Goal: Book appointment/travel/reservation

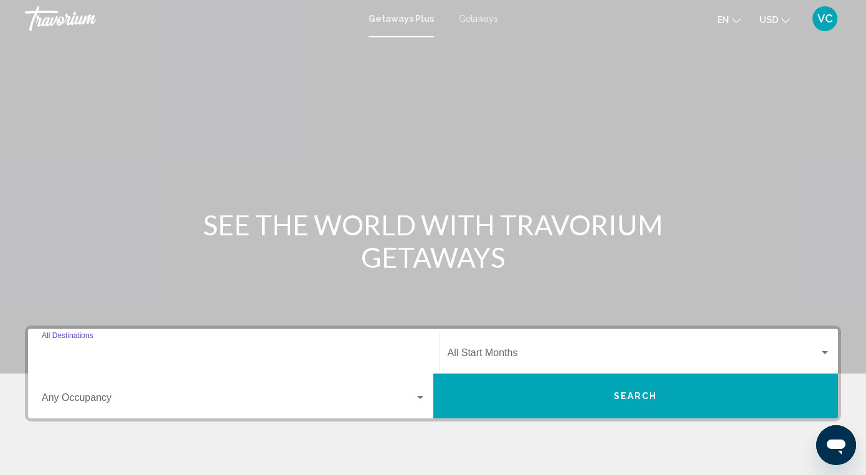
click at [46, 356] on input "Destination All Destinations" at bounding box center [234, 355] width 384 height 11
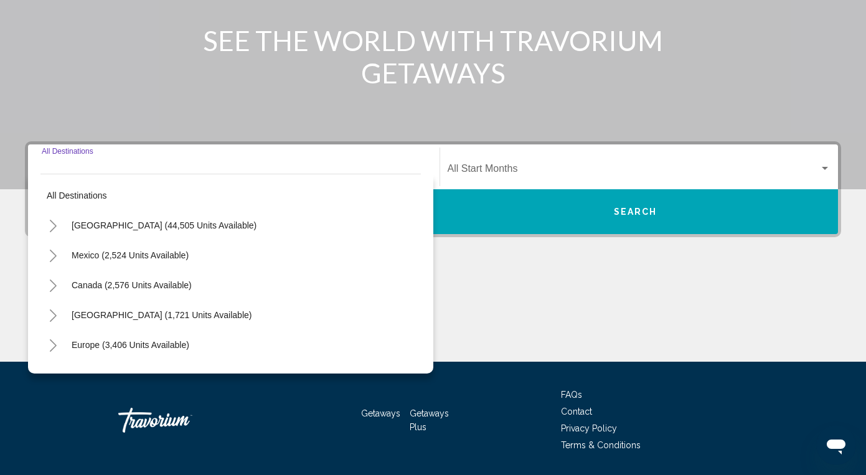
scroll to position [224, 0]
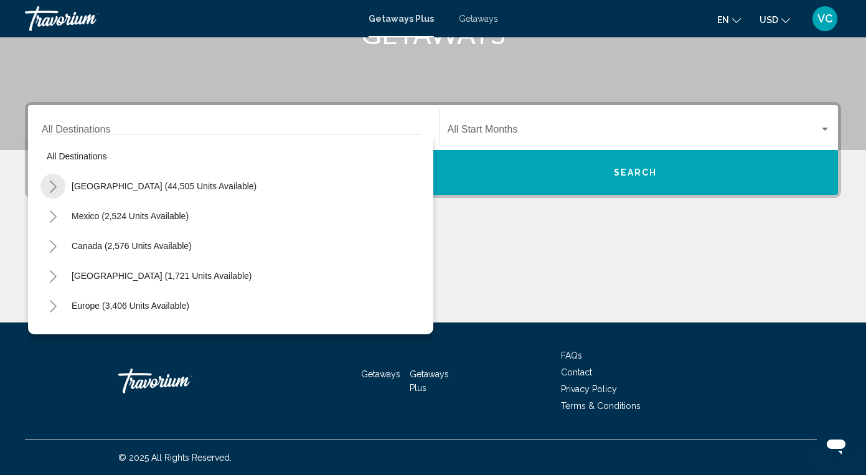
click at [51, 185] on icon "Toggle United States (44,505 units available)" at bounding box center [53, 187] width 9 height 12
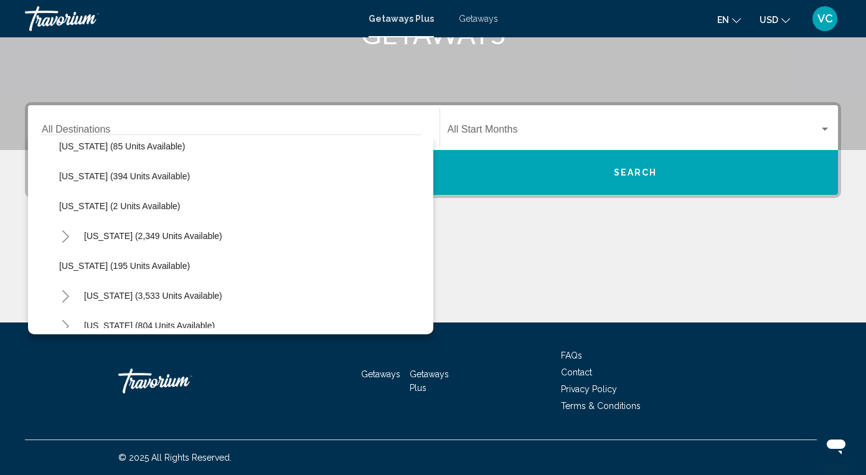
scroll to position [611, 0]
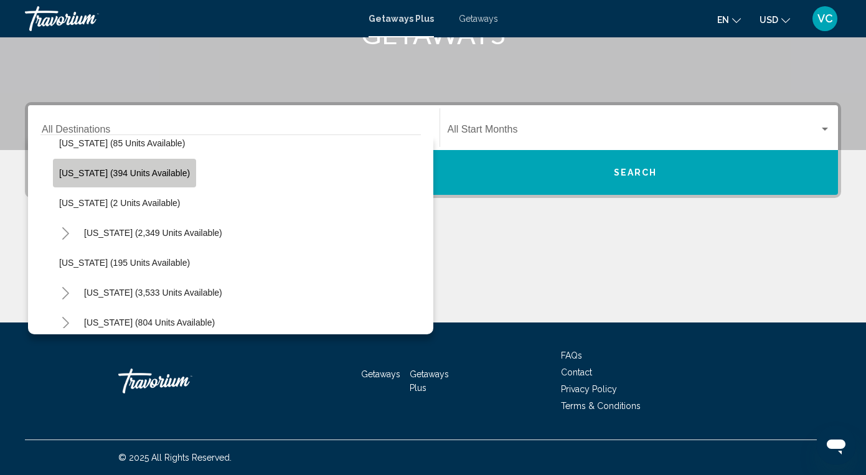
click at [151, 177] on span "[US_STATE] (394 units available)" at bounding box center [124, 173] width 131 height 10
type input "**********"
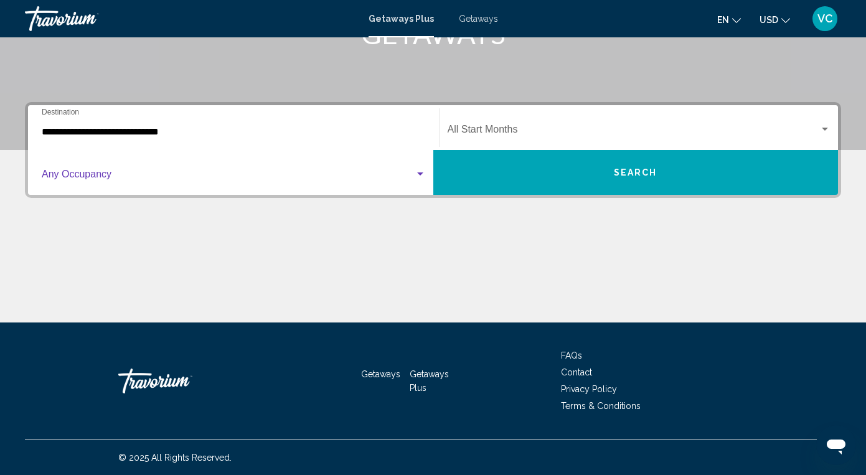
click at [151, 177] on span "Search widget" at bounding box center [228, 176] width 373 height 11
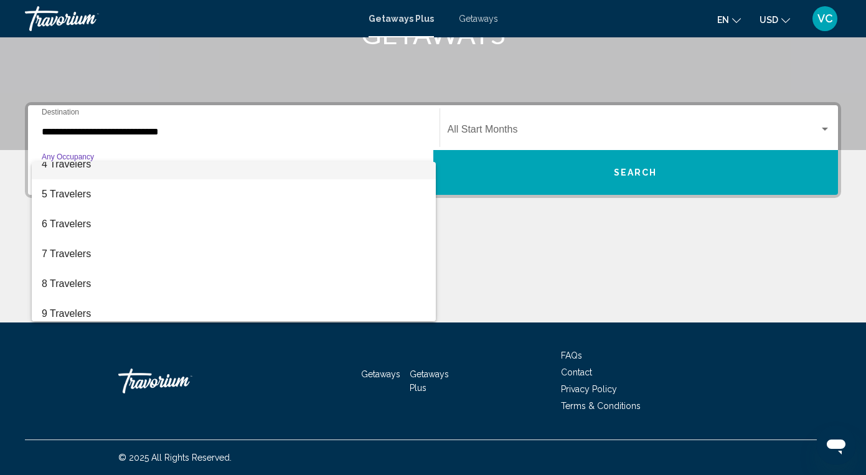
scroll to position [107, 0]
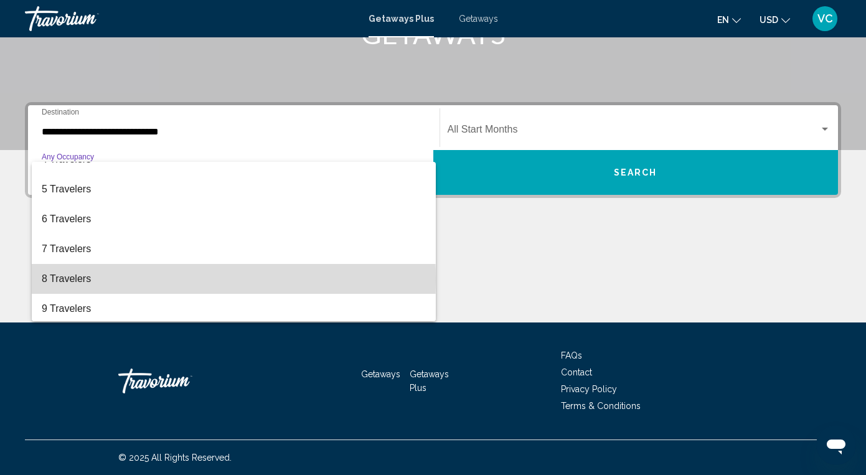
click at [99, 281] on span "8 Travelers" at bounding box center [234, 279] width 384 height 30
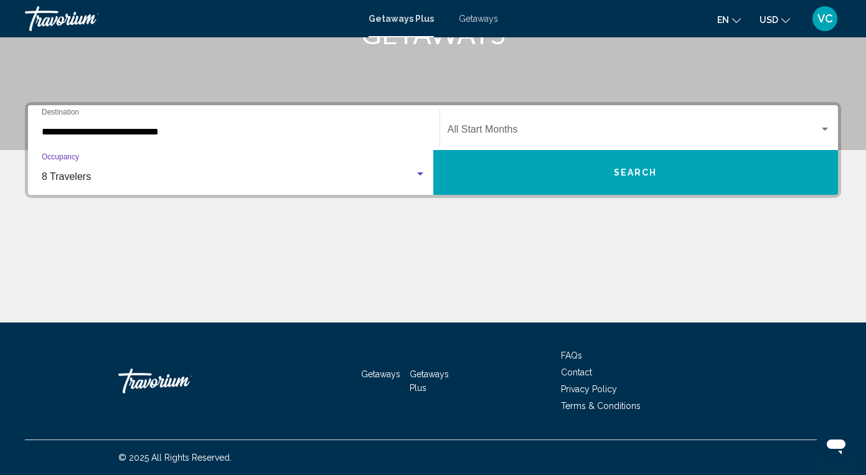
click at [482, 120] on div "Start Month All Start Months" at bounding box center [640, 127] width 384 height 39
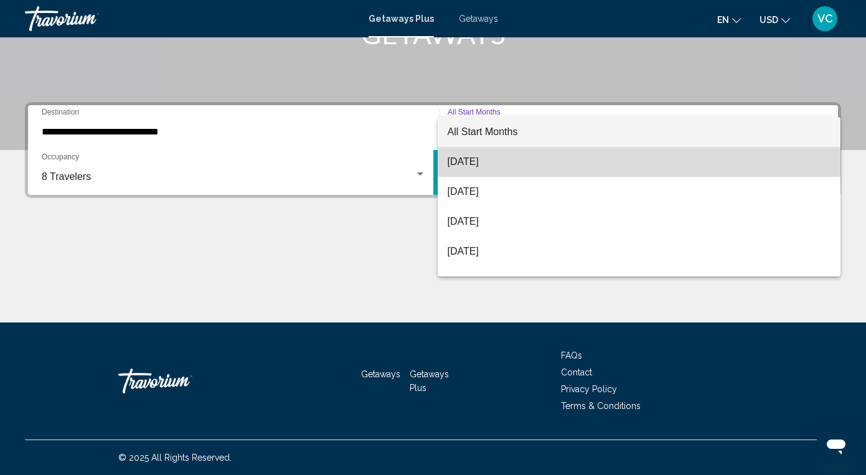
click at [473, 163] on span "[DATE]" at bounding box center [640, 162] width 384 height 30
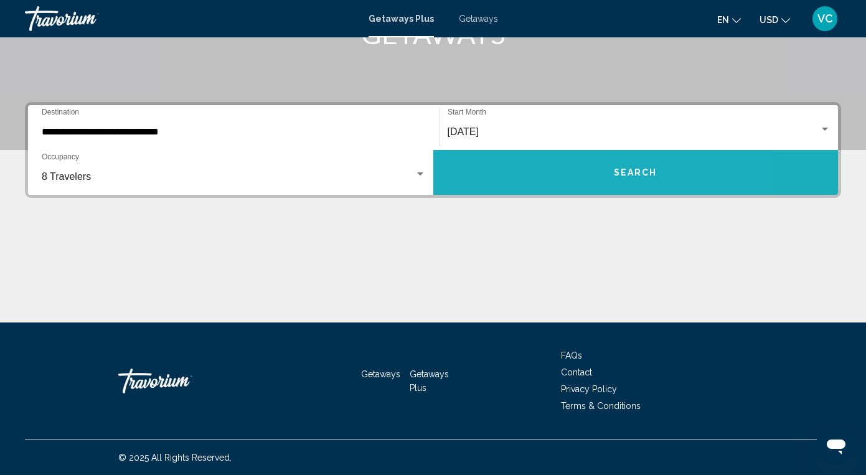
click at [489, 168] on button "Search" at bounding box center [635, 172] width 405 height 45
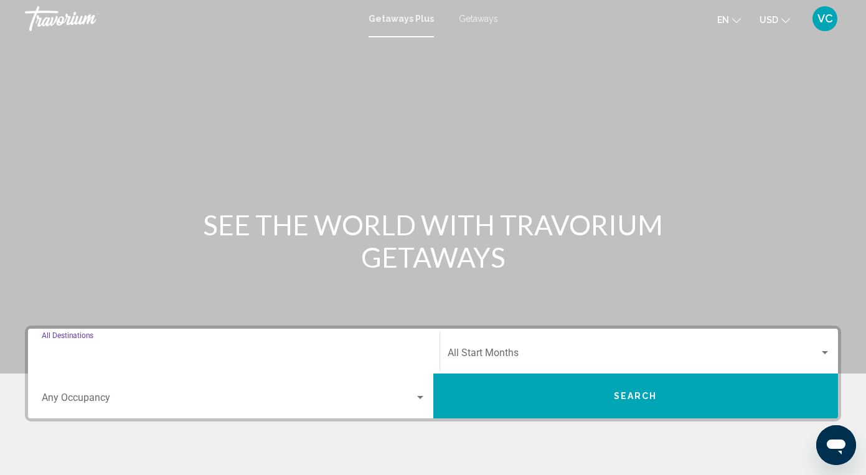
click at [59, 350] on input "Destination All Destinations" at bounding box center [234, 355] width 384 height 11
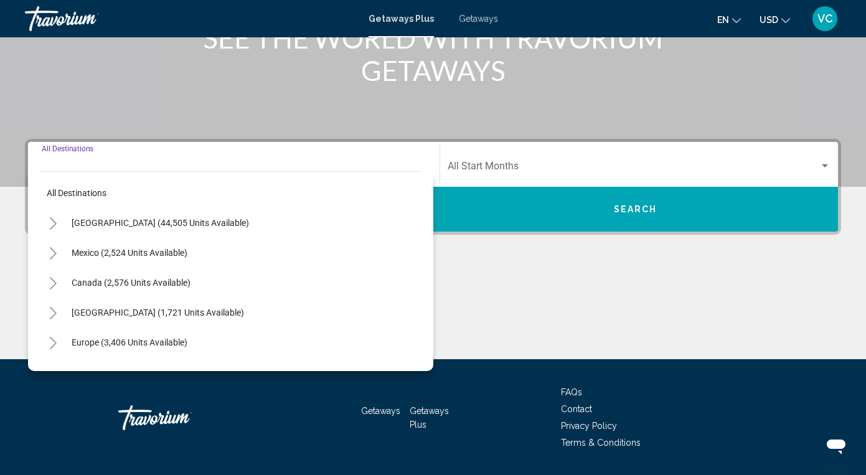
scroll to position [224, 0]
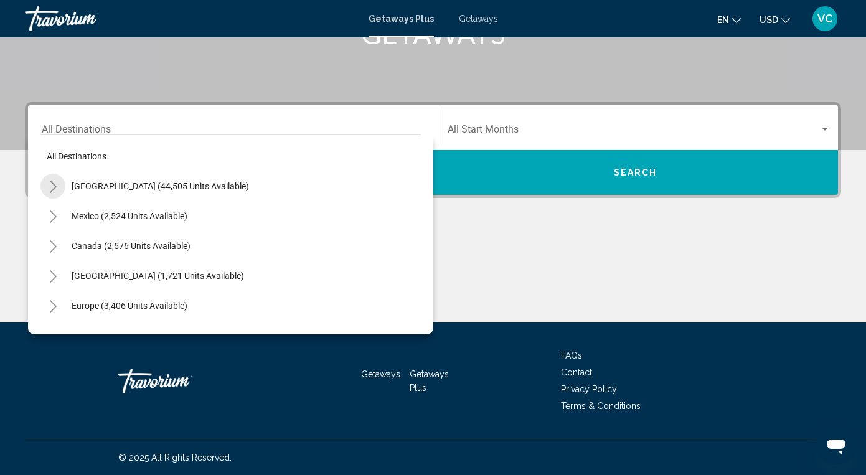
click at [54, 189] on icon "Toggle United States (44,505 units available)" at bounding box center [53, 187] width 7 height 12
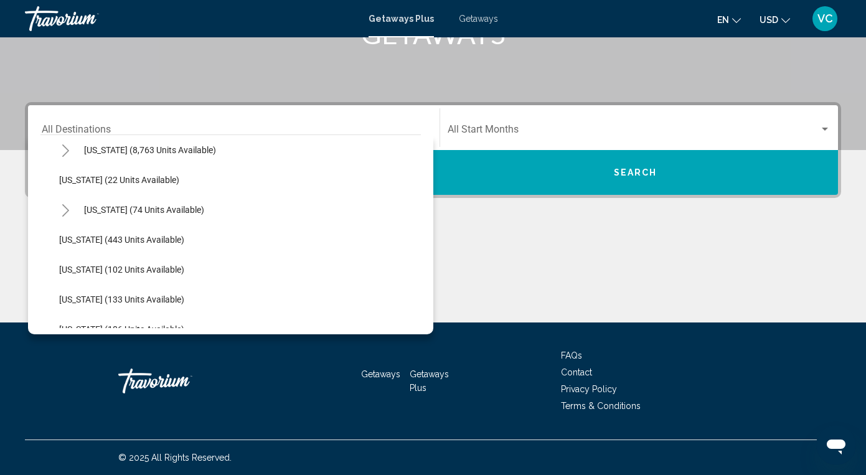
scroll to position [247, 0]
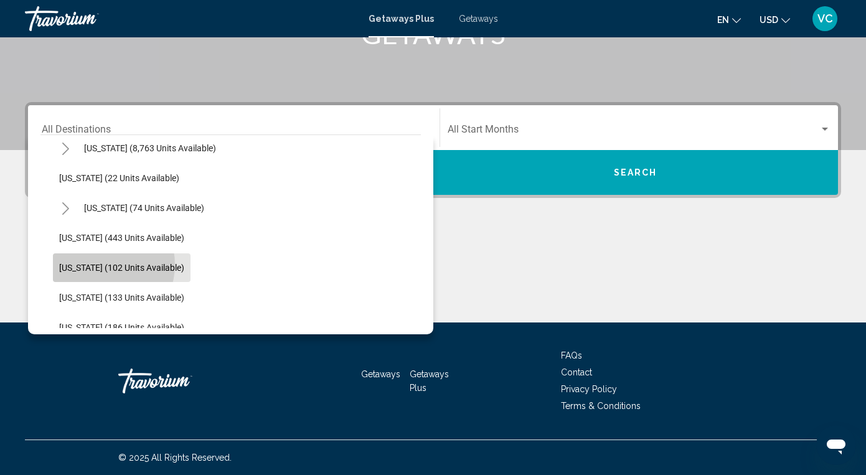
click at [100, 265] on span "[US_STATE] (102 units available)" at bounding box center [121, 268] width 125 height 10
type input "**********"
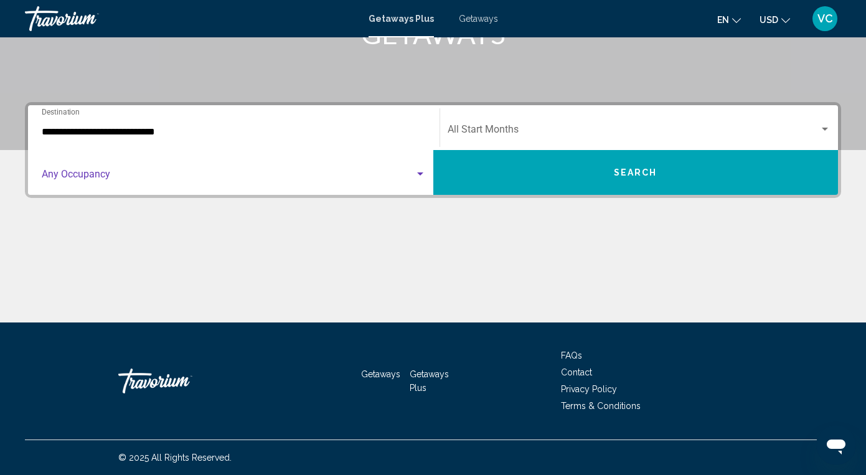
click at [120, 173] on span "Search widget" at bounding box center [228, 176] width 373 height 11
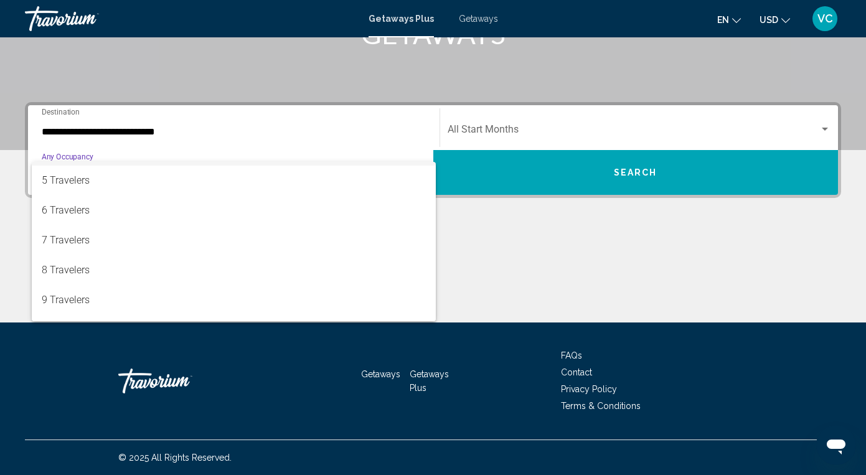
scroll to position [133, 0]
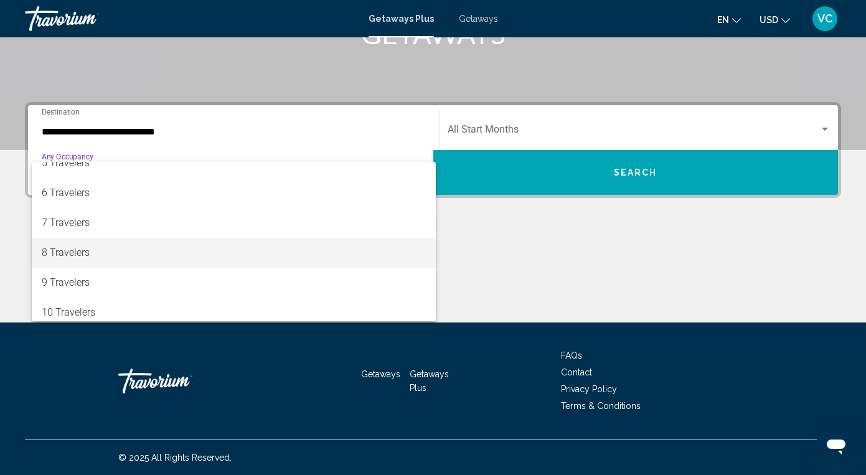
click at [123, 258] on span "8 Travelers" at bounding box center [234, 253] width 384 height 30
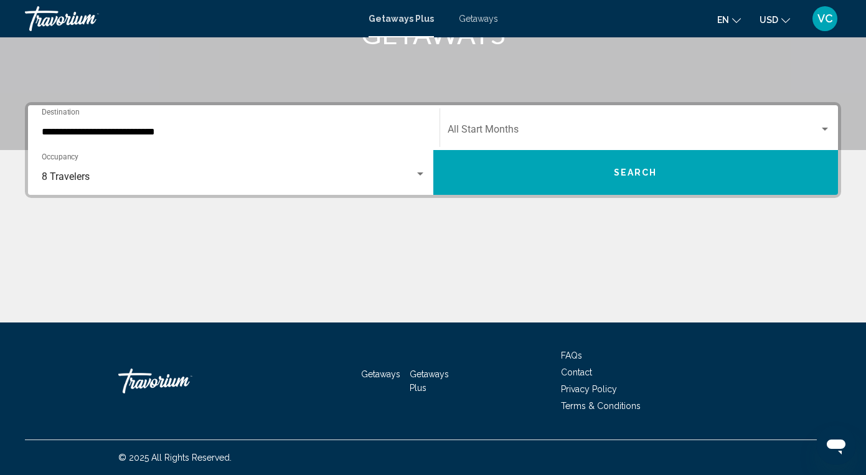
click at [468, 125] on div "Start Month All Start Months" at bounding box center [640, 127] width 384 height 39
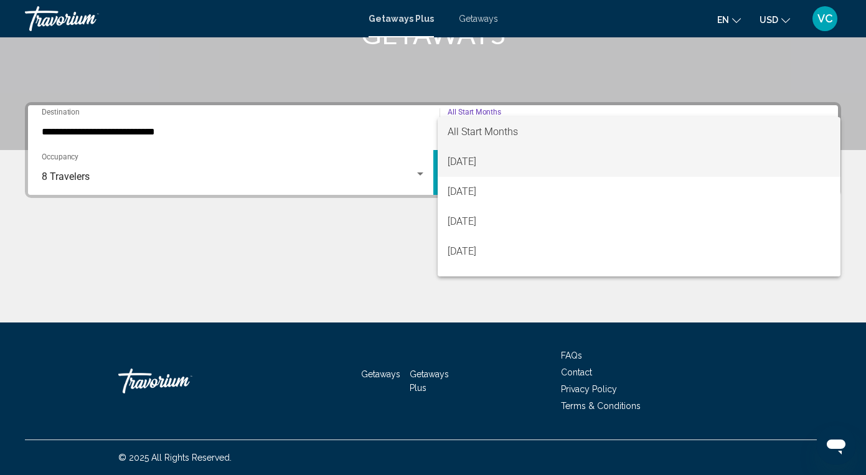
click at [468, 160] on span "[DATE]" at bounding box center [640, 162] width 384 height 30
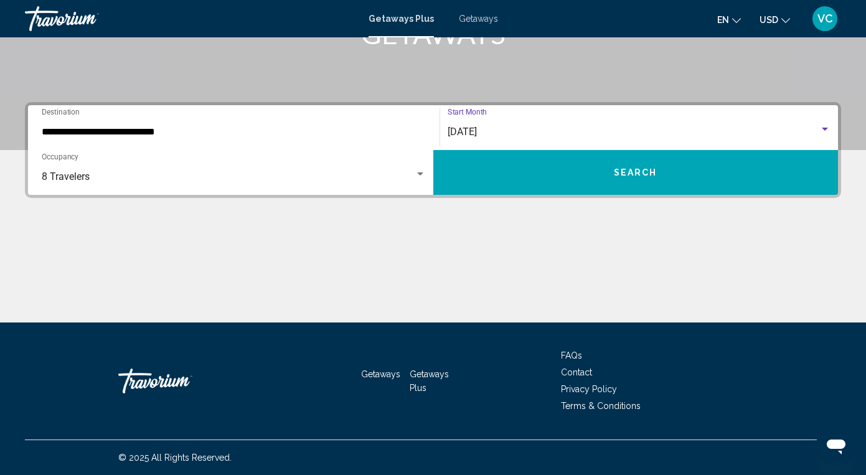
click at [471, 183] on button "Search" at bounding box center [635, 172] width 405 height 45
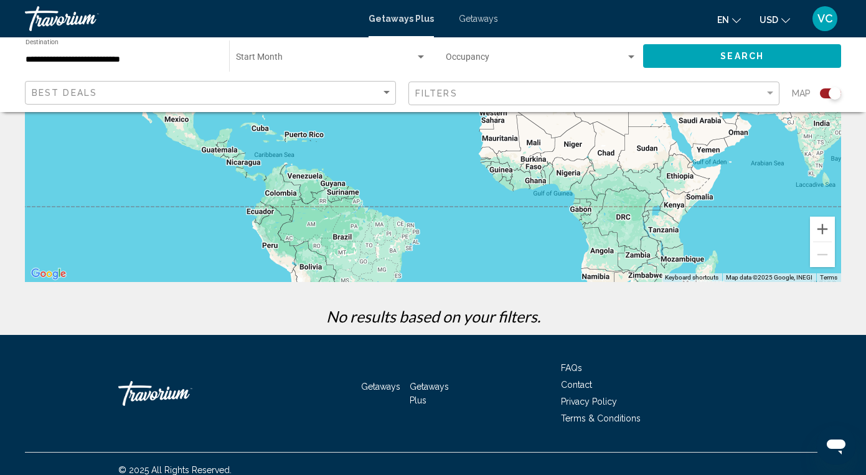
scroll to position [216, 0]
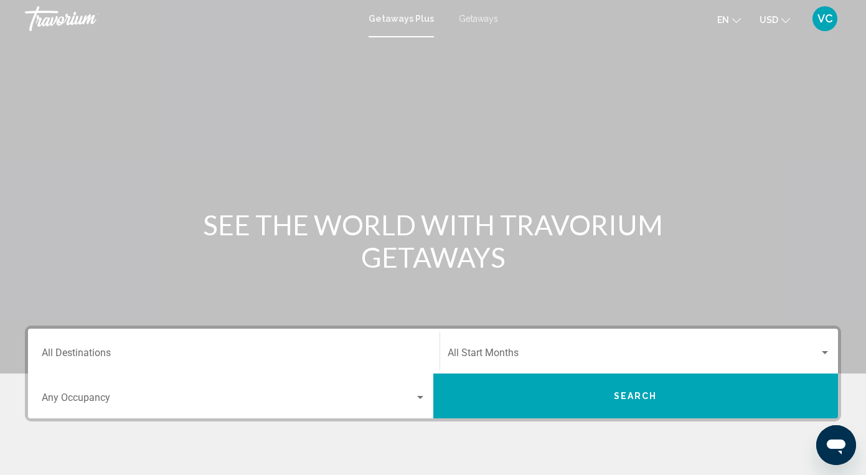
click at [80, 347] on div "Destination All Destinations" at bounding box center [234, 351] width 384 height 39
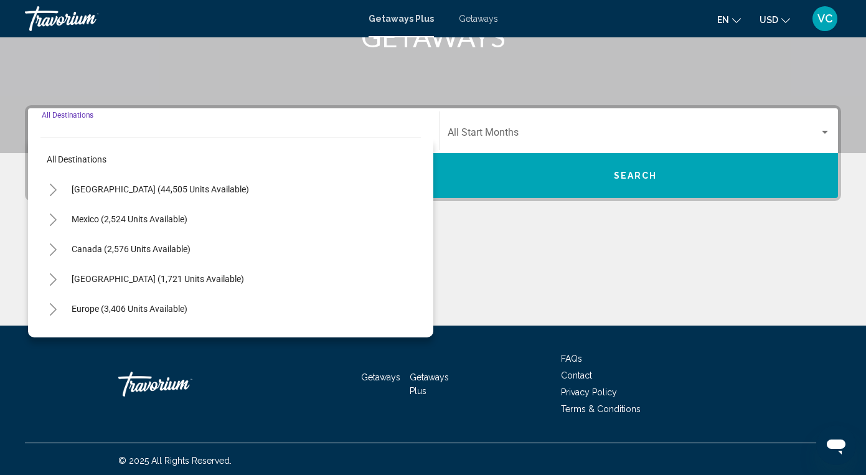
scroll to position [224, 0]
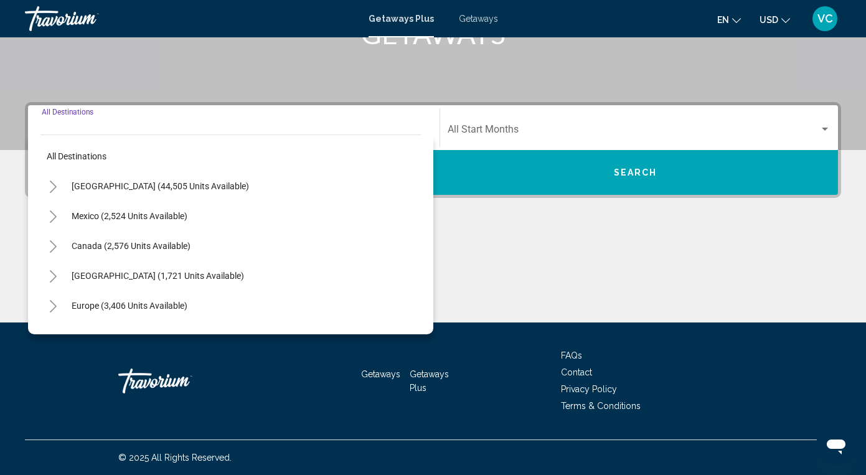
click at [54, 182] on icon "Toggle United States (44,505 units available)" at bounding box center [53, 187] width 9 height 12
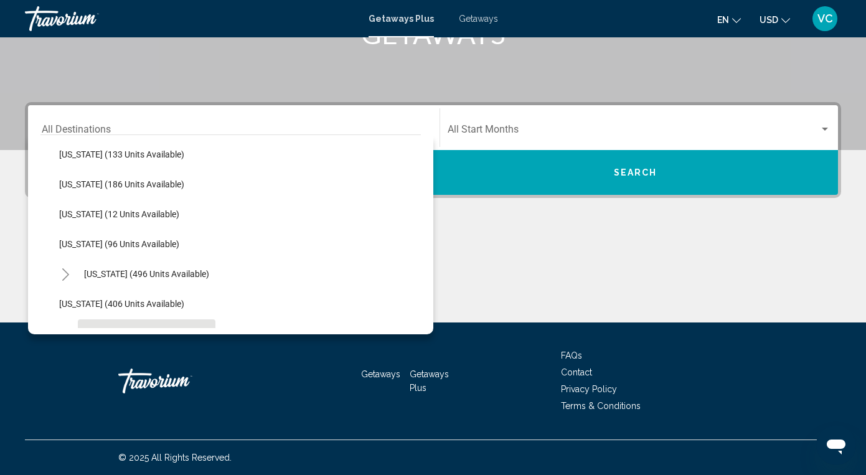
scroll to position [382, 0]
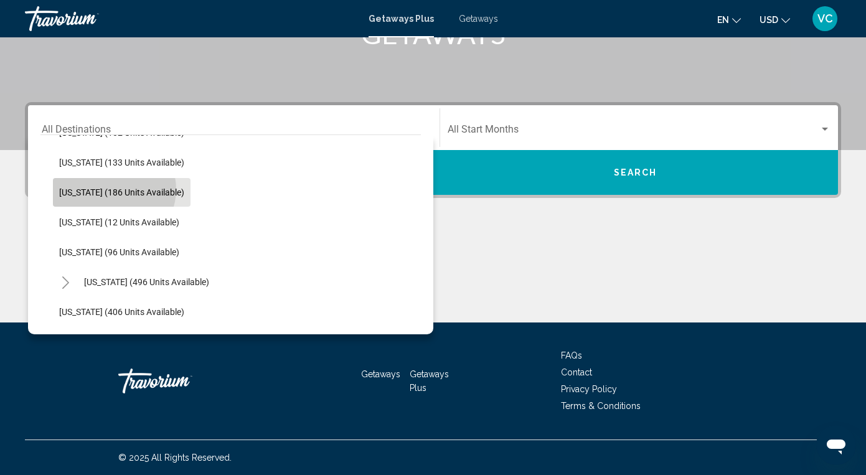
click at [113, 189] on span "[US_STATE] (186 units available)" at bounding box center [121, 192] width 125 height 10
type input "**********"
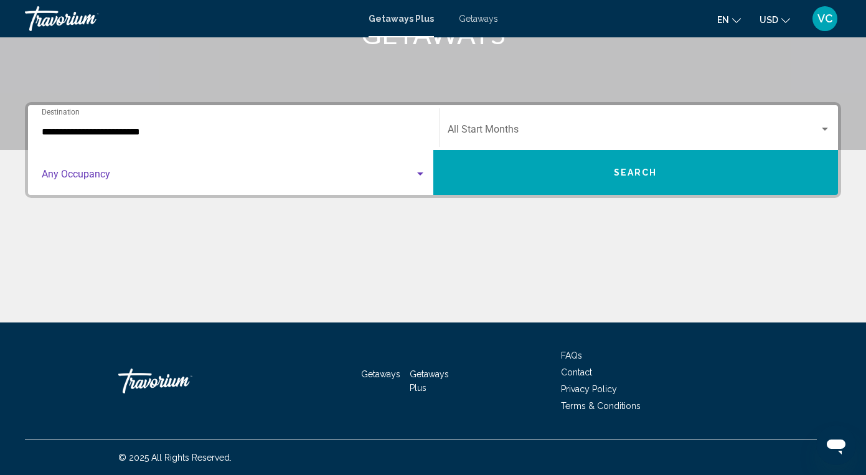
click at [105, 177] on span "Search widget" at bounding box center [228, 176] width 373 height 11
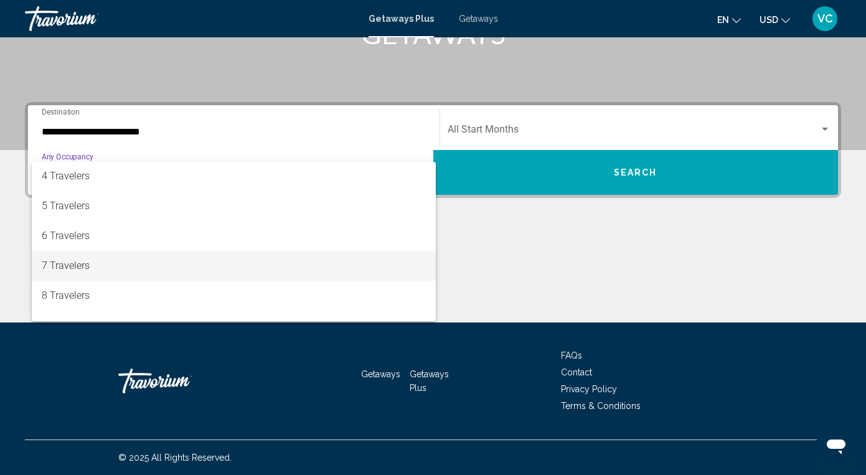
scroll to position [95, 0]
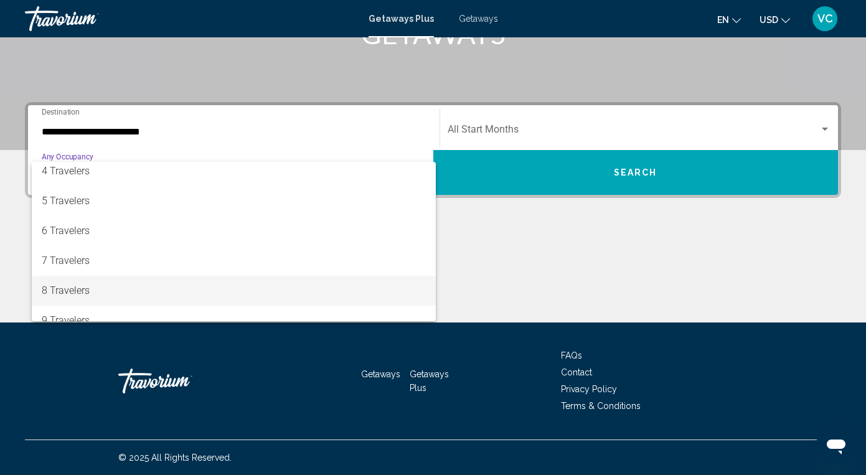
click at [83, 288] on span "8 Travelers" at bounding box center [234, 291] width 384 height 30
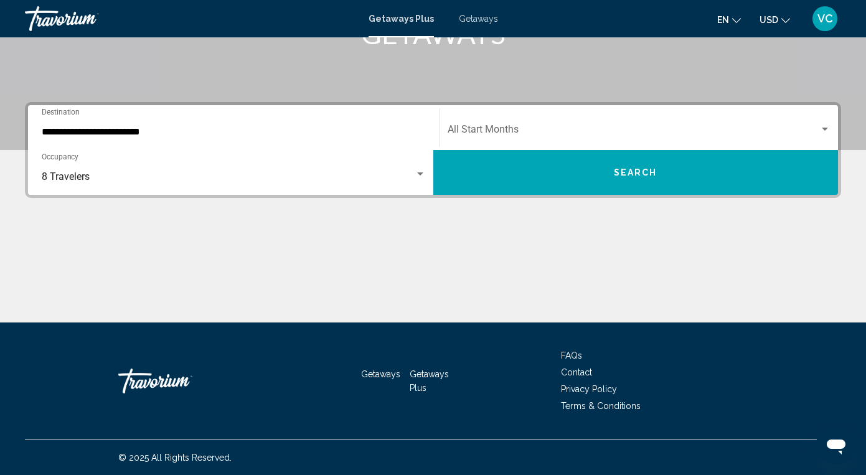
click at [484, 116] on div "Start Month All Start Months" at bounding box center [640, 127] width 384 height 39
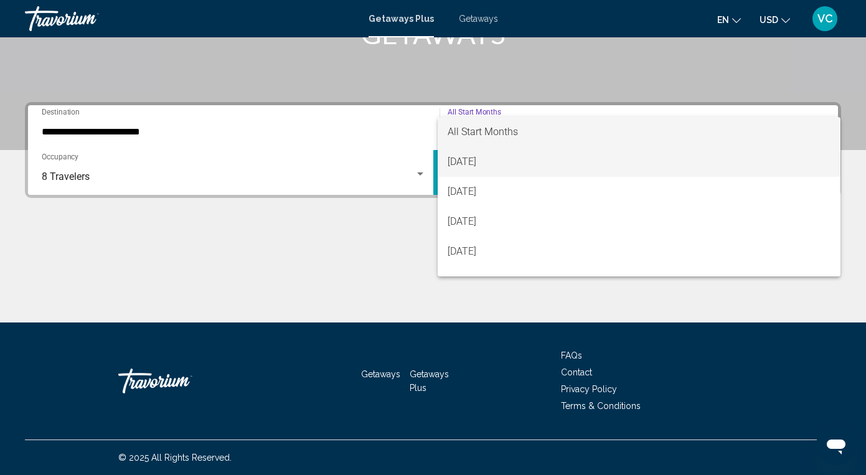
click at [485, 156] on span "[DATE]" at bounding box center [640, 162] width 384 height 30
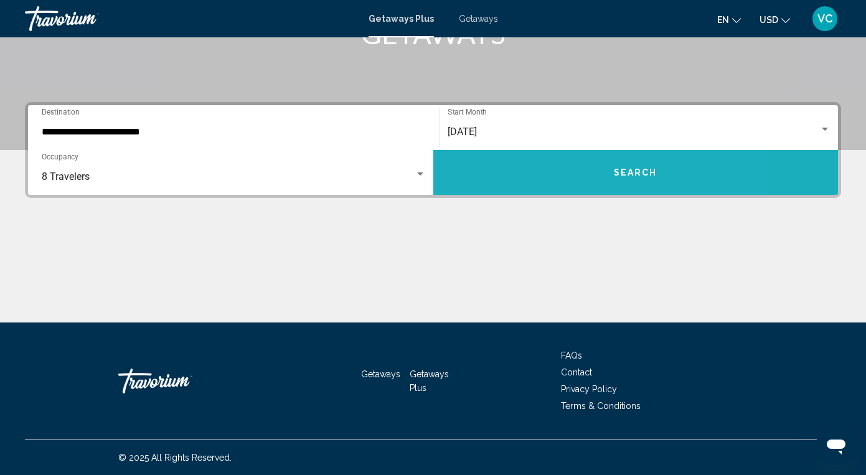
click at [487, 166] on button "Search" at bounding box center [635, 172] width 405 height 45
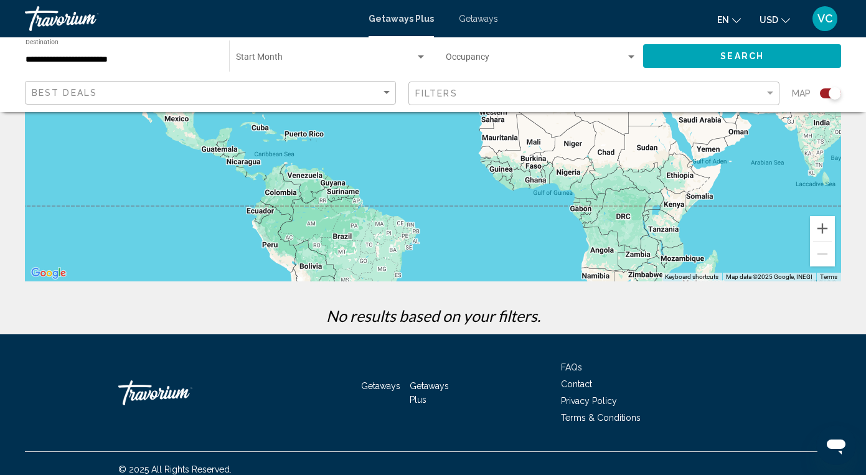
scroll to position [216, 0]
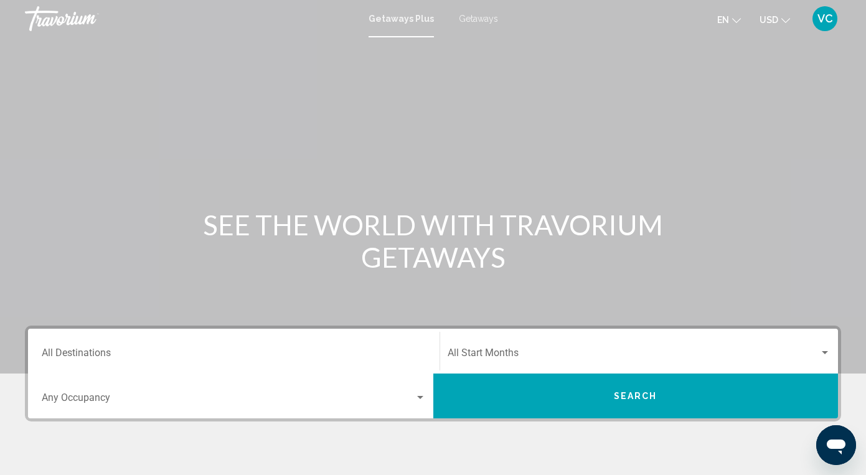
click at [68, 343] on div "Destination All Destinations" at bounding box center [234, 351] width 384 height 39
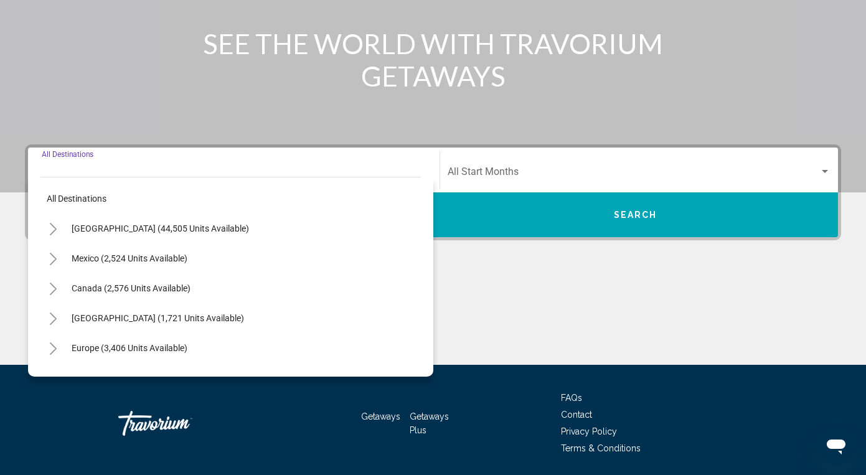
scroll to position [224, 0]
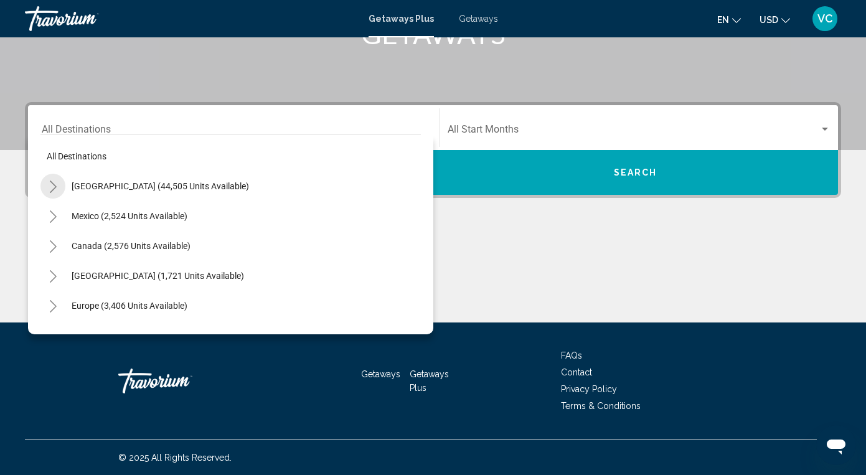
click at [56, 184] on icon "Toggle United States (44,505 units available)" at bounding box center [53, 187] width 9 height 12
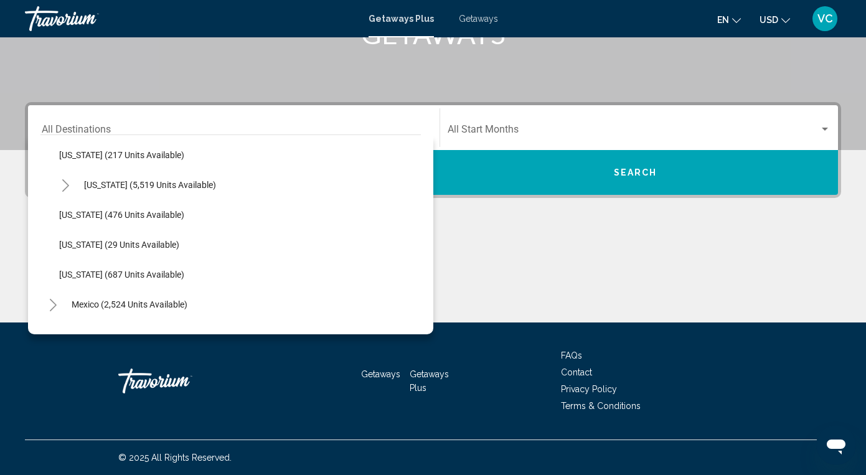
scroll to position [1143, 0]
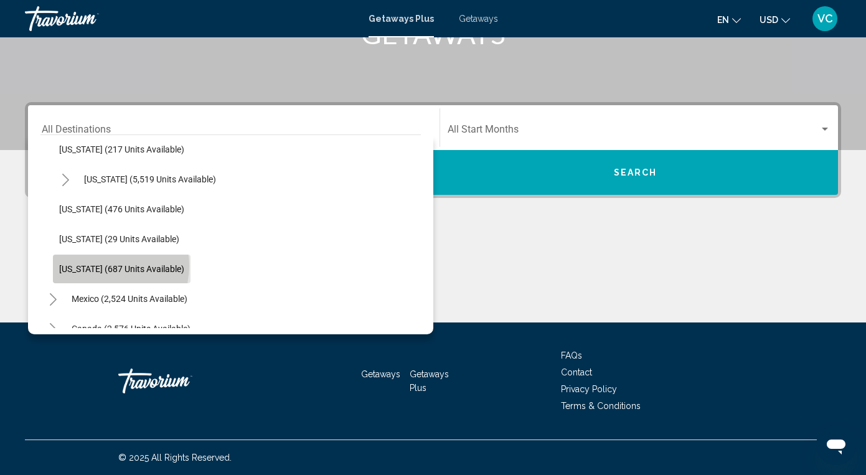
click at [106, 266] on span "[US_STATE] (687 units available)" at bounding box center [121, 269] width 125 height 10
type input "**********"
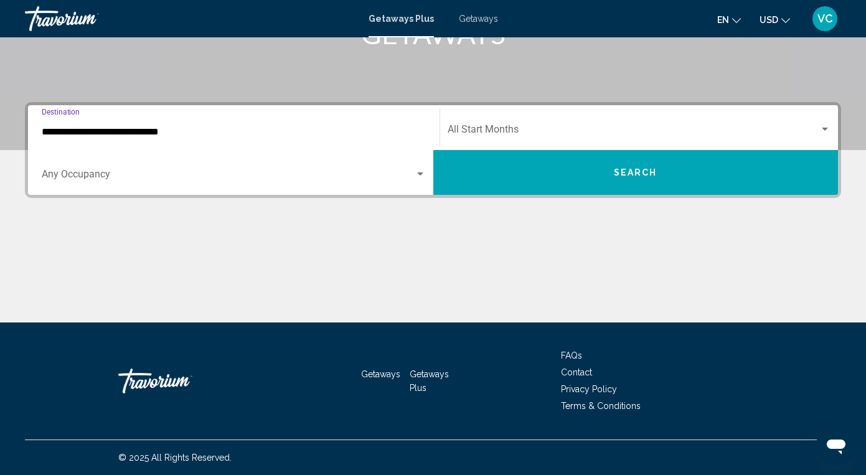
click at [141, 170] on div "Occupancy Any Occupancy" at bounding box center [234, 172] width 384 height 39
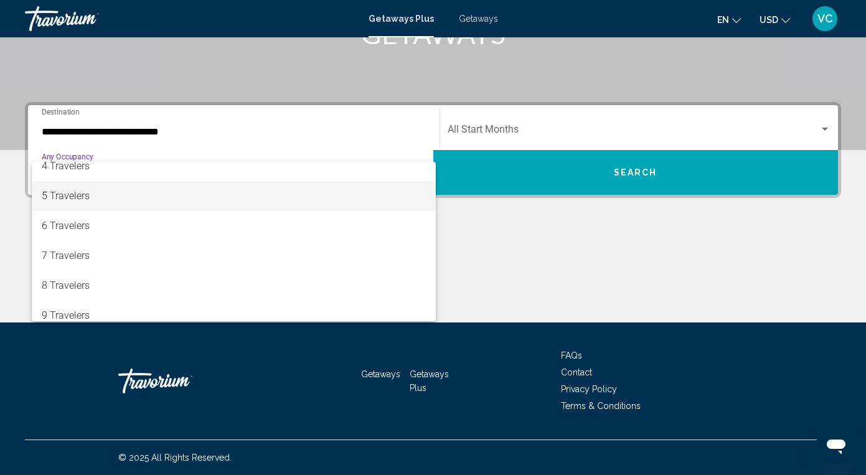
scroll to position [102, 0]
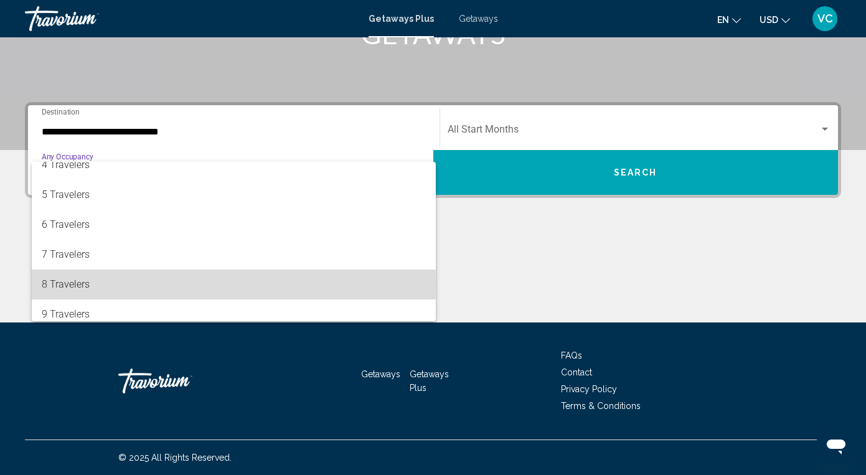
click at [75, 285] on span "8 Travelers" at bounding box center [234, 285] width 384 height 30
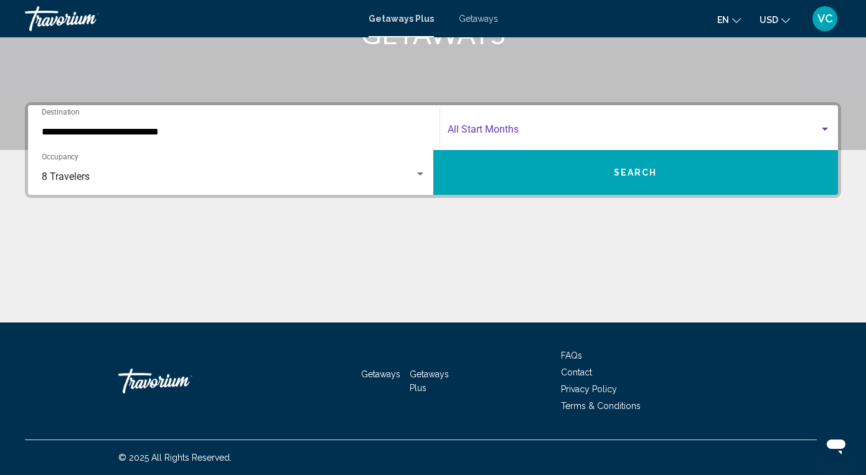
click at [473, 129] on span "Search widget" at bounding box center [634, 131] width 372 height 11
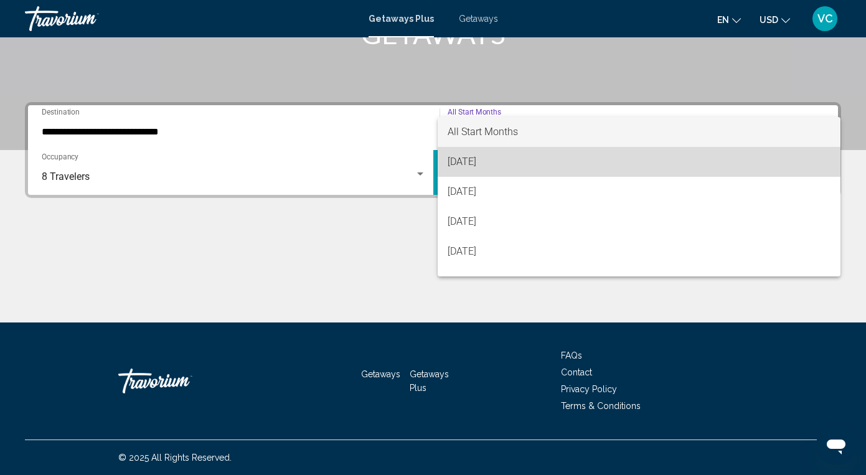
click at [476, 154] on span "[DATE]" at bounding box center [640, 162] width 384 height 30
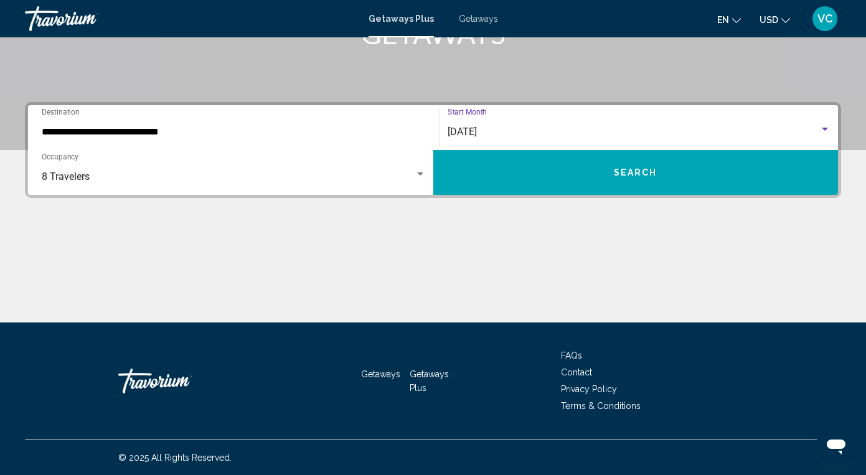
click at [491, 175] on button "Search" at bounding box center [635, 172] width 405 height 45
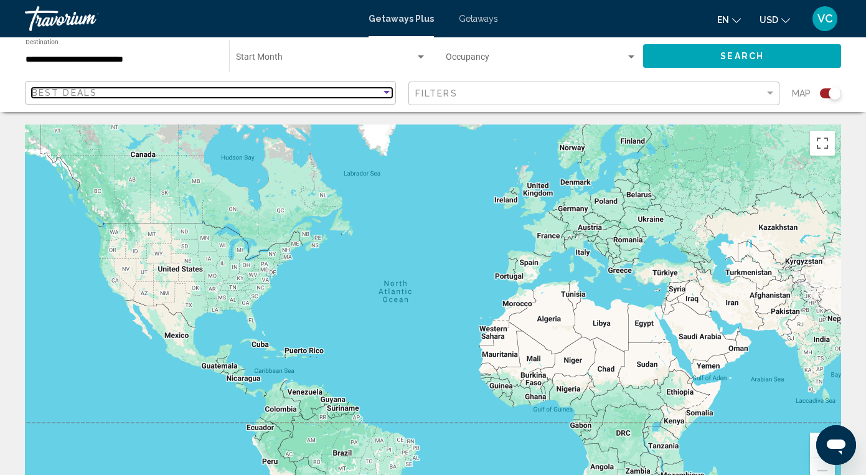
click at [384, 92] on div "Sort by" at bounding box center [387, 92] width 6 height 3
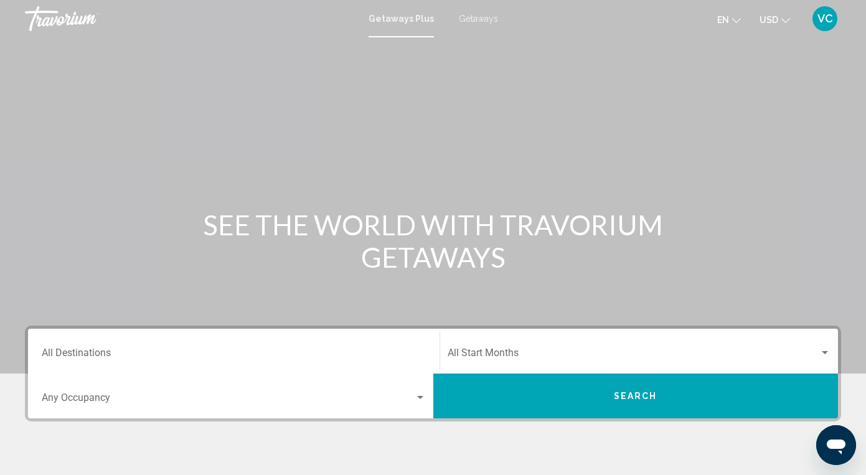
click at [484, 17] on span "Getaways" at bounding box center [478, 19] width 39 height 10
click at [57, 354] on input "Destination All Destinations" at bounding box center [234, 355] width 384 height 11
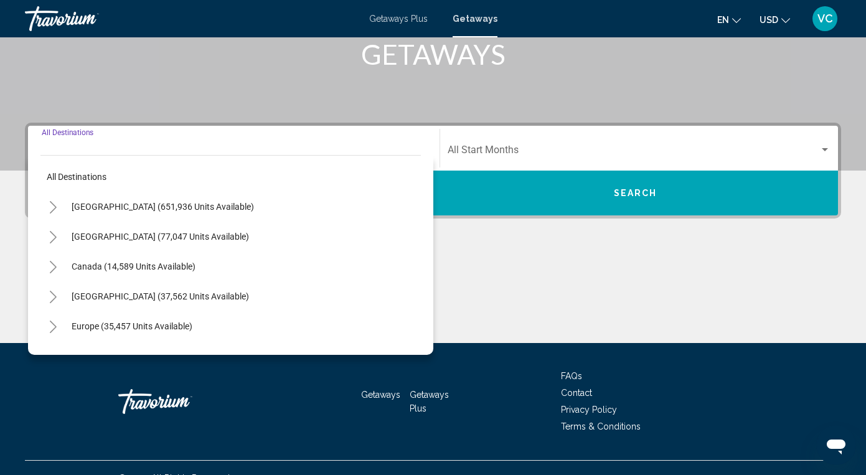
scroll to position [224, 0]
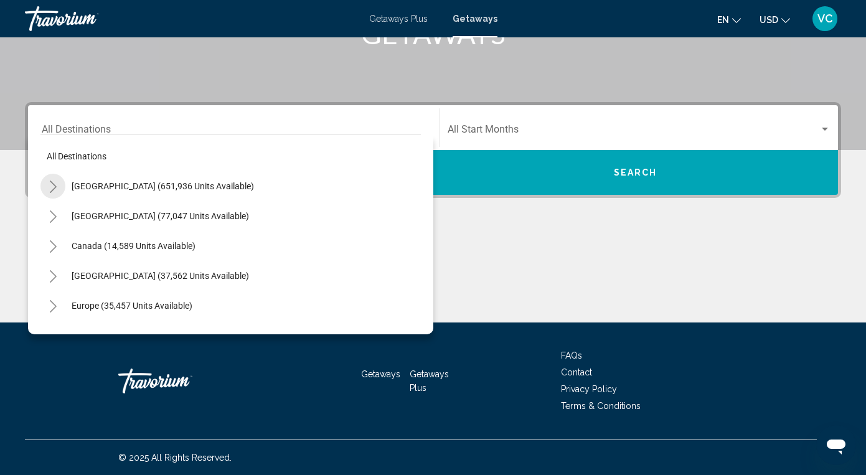
click at [55, 182] on icon "Toggle United States (651,936 units available)" at bounding box center [53, 187] width 9 height 12
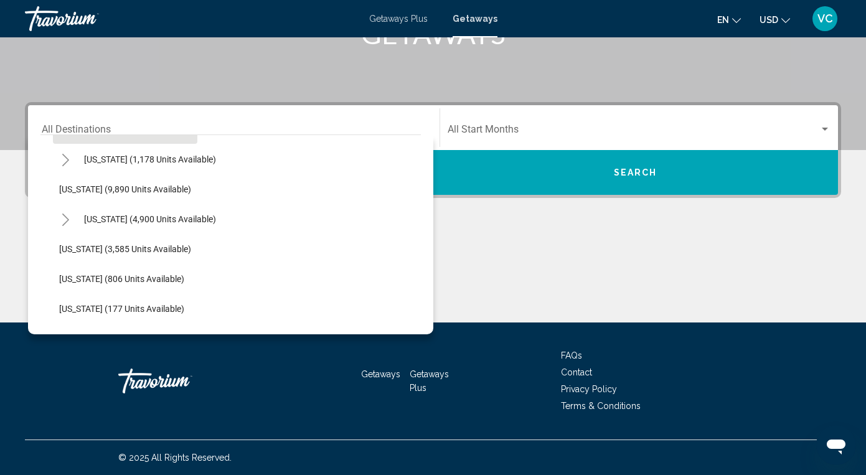
scroll to position [541, 0]
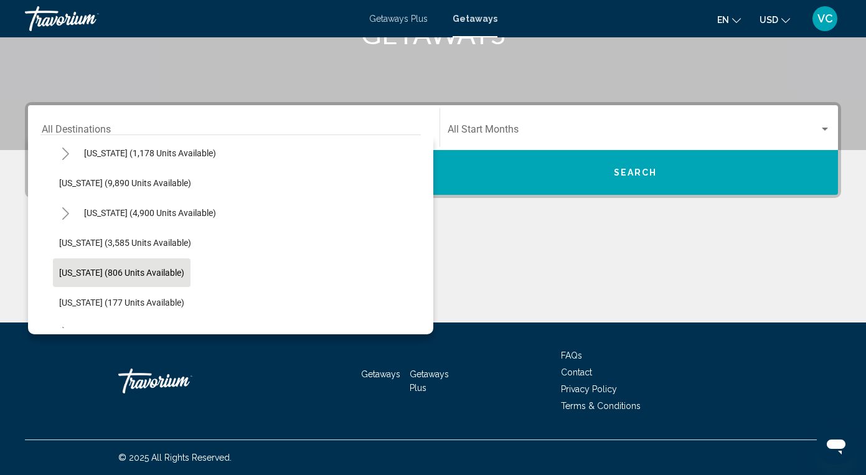
click at [133, 270] on span "[US_STATE] (806 units available)" at bounding box center [121, 273] width 125 height 10
type input "**********"
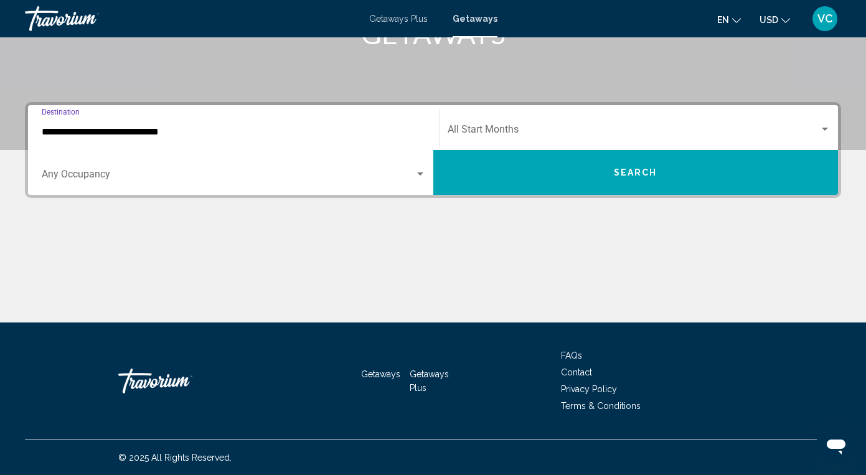
click at [156, 171] on span "Search widget" at bounding box center [228, 176] width 373 height 11
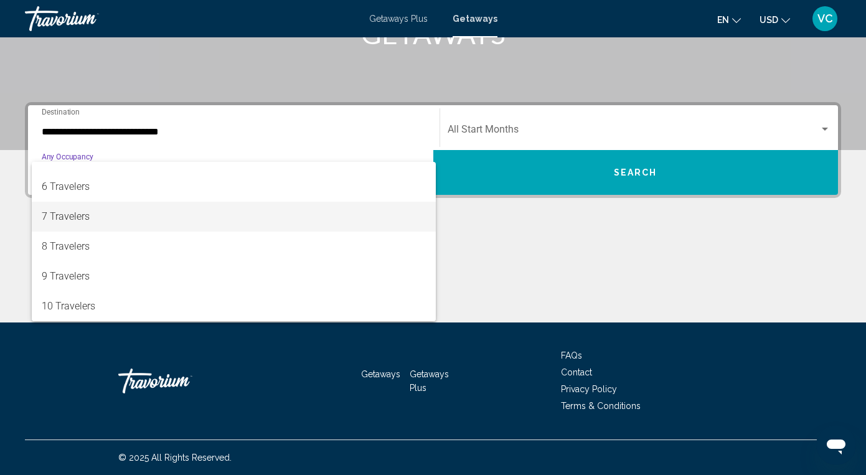
scroll to position [139, 0]
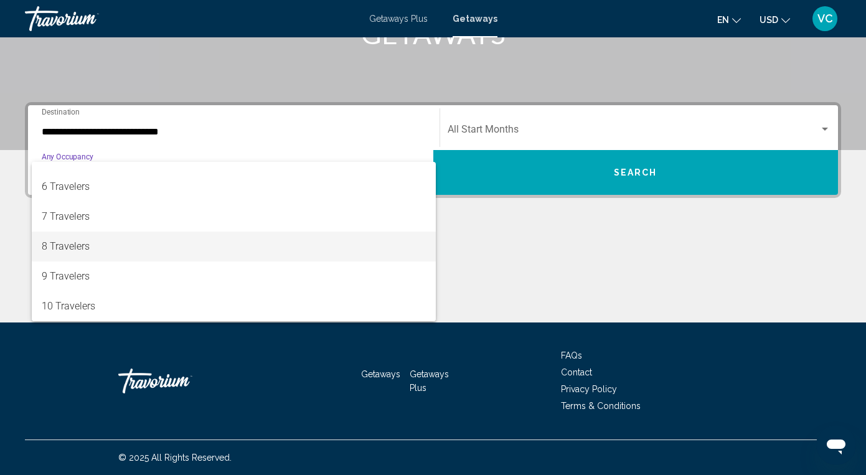
click at [144, 242] on span "8 Travelers" at bounding box center [234, 247] width 384 height 30
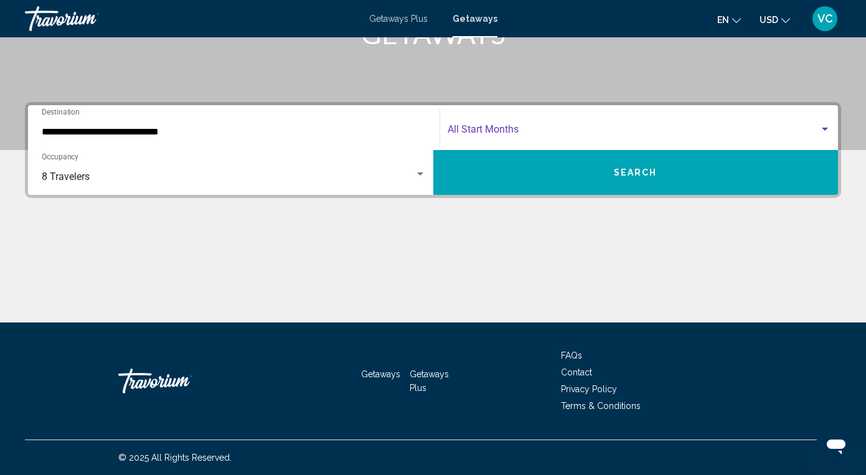
click at [498, 126] on span "Search widget" at bounding box center [634, 131] width 372 height 11
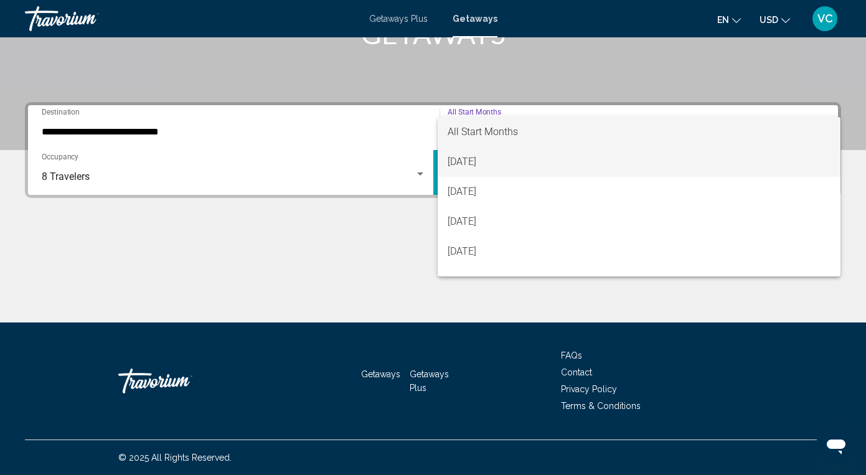
click at [482, 164] on span "[DATE]" at bounding box center [640, 162] width 384 height 30
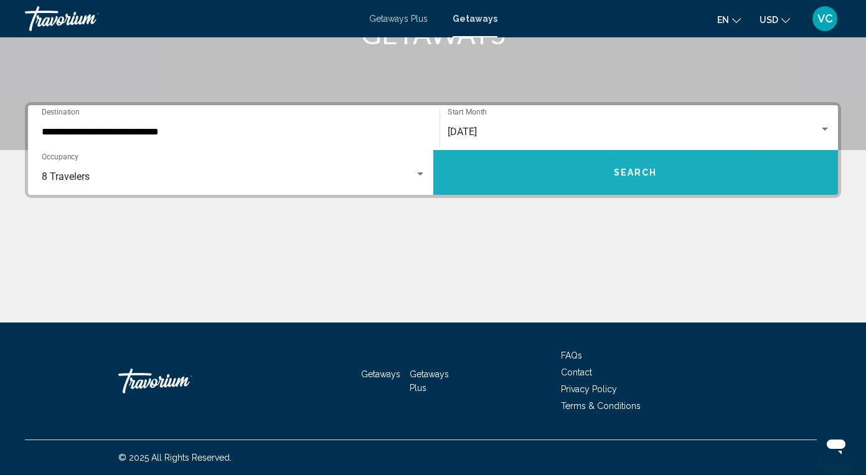
click at [482, 164] on button "Search" at bounding box center [635, 172] width 405 height 45
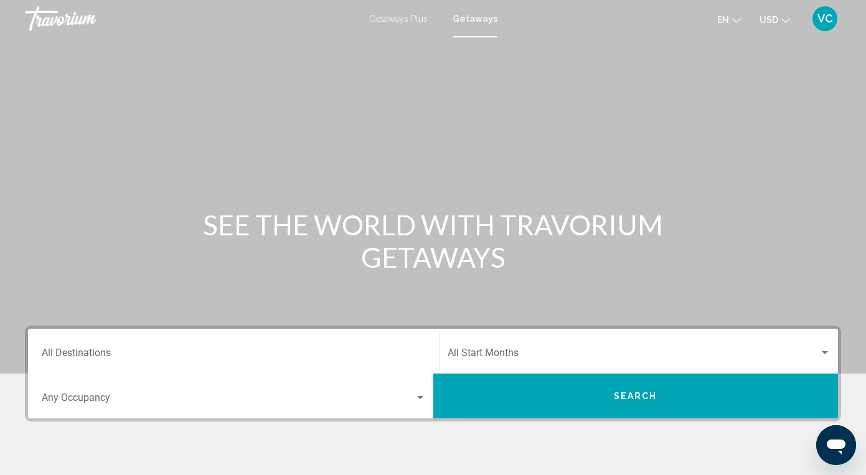
click at [70, 348] on div "Destination All Destinations" at bounding box center [234, 351] width 384 height 39
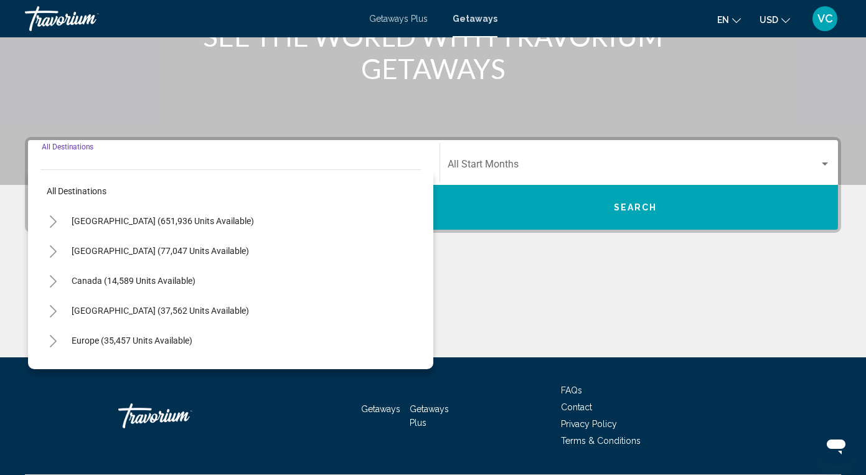
scroll to position [224, 0]
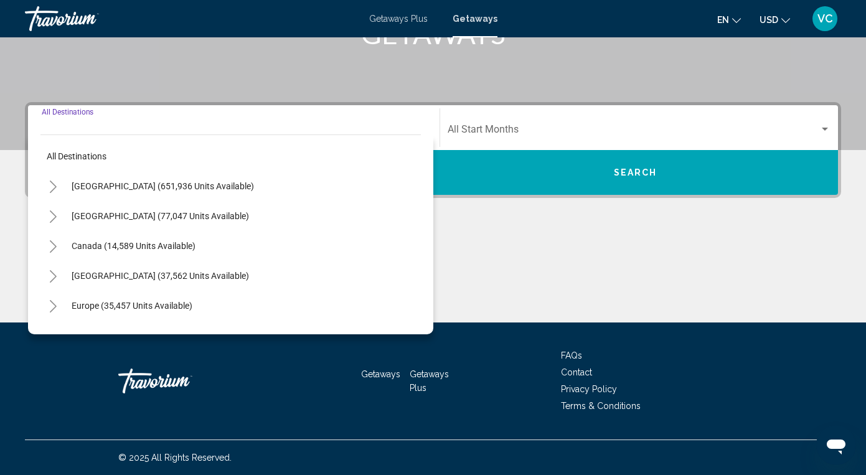
click at [54, 184] on icon "Toggle United States (651,936 units available)" at bounding box center [53, 187] width 9 height 12
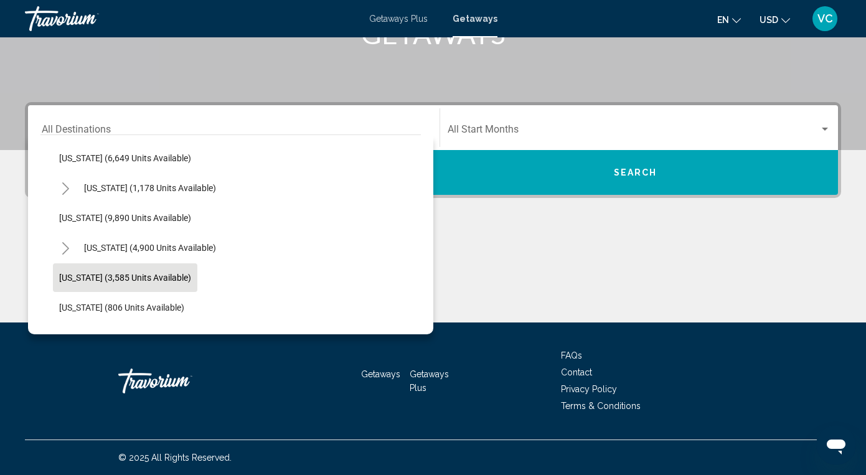
scroll to position [510, 0]
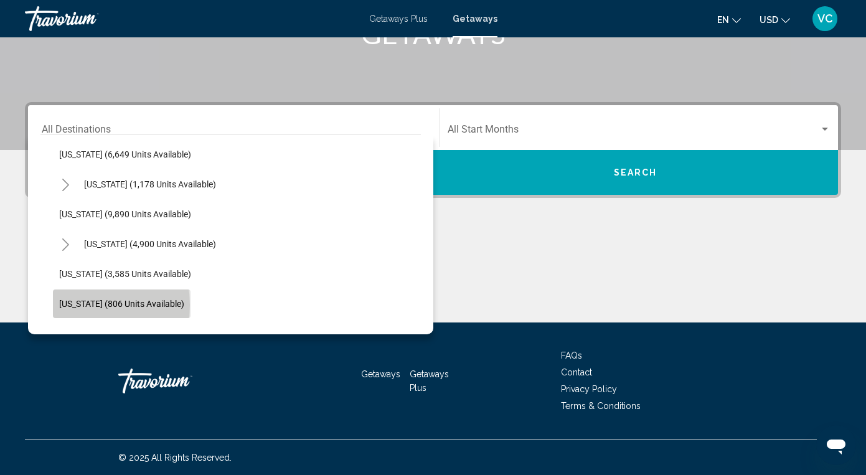
click at [78, 305] on span "[US_STATE] (806 units available)" at bounding box center [121, 304] width 125 height 10
type input "**********"
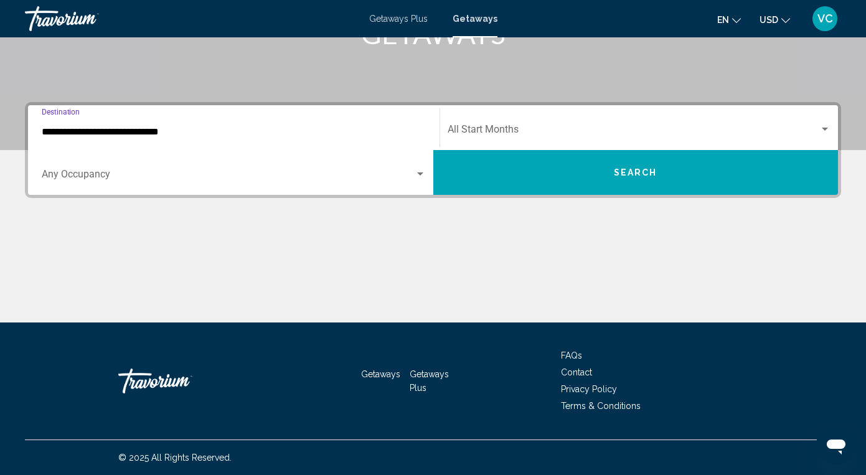
click at [383, 176] on span "Search widget" at bounding box center [228, 176] width 373 height 11
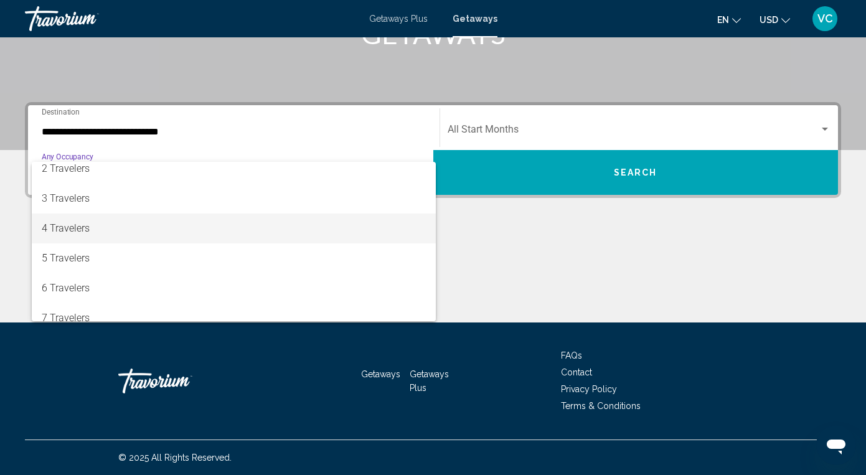
scroll to position [43, 0]
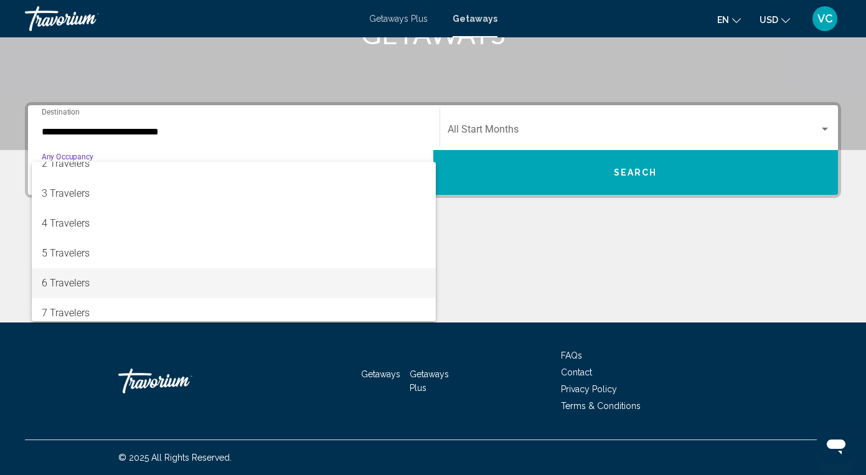
click at [219, 286] on span "6 Travelers" at bounding box center [234, 283] width 384 height 30
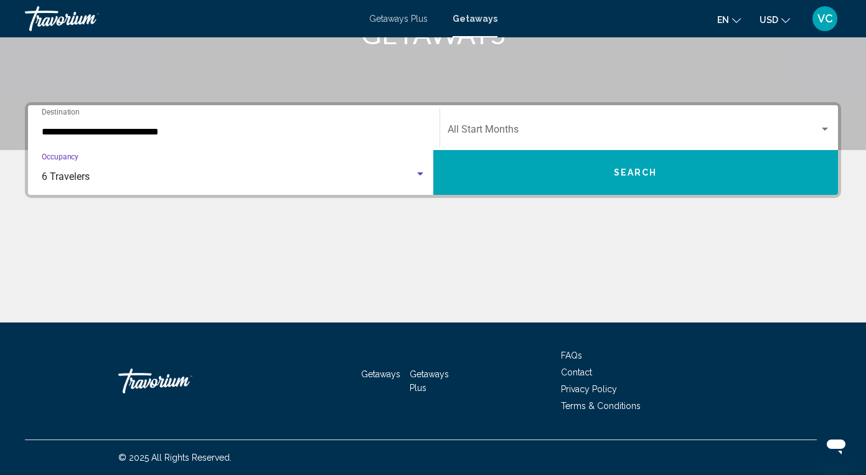
click at [534, 123] on div "Start Month All Start Months" at bounding box center [640, 127] width 384 height 39
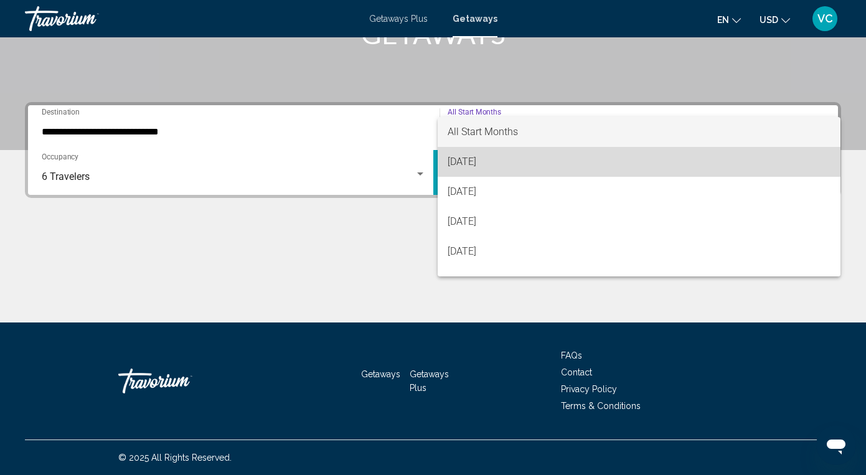
click at [496, 164] on span "[DATE]" at bounding box center [640, 162] width 384 height 30
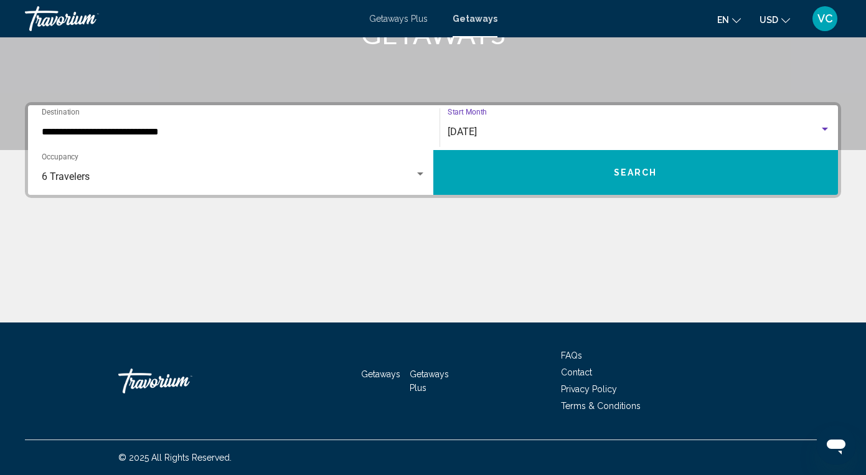
click at [503, 172] on button "Search" at bounding box center [635, 172] width 405 height 45
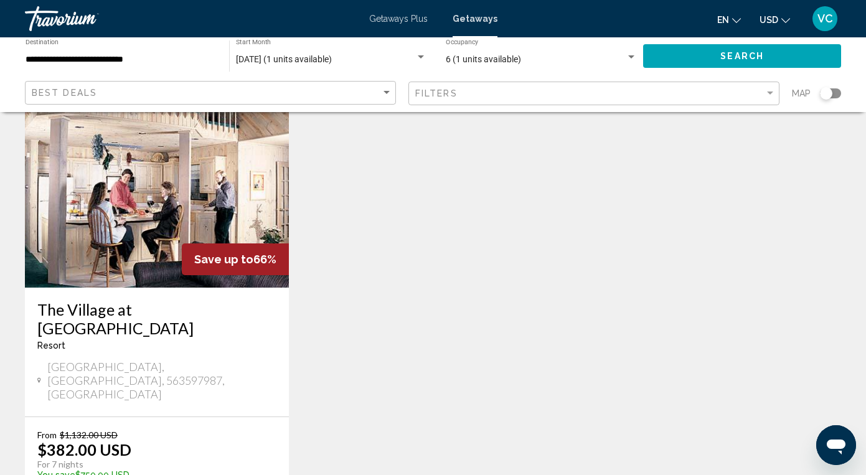
scroll to position [90, 0]
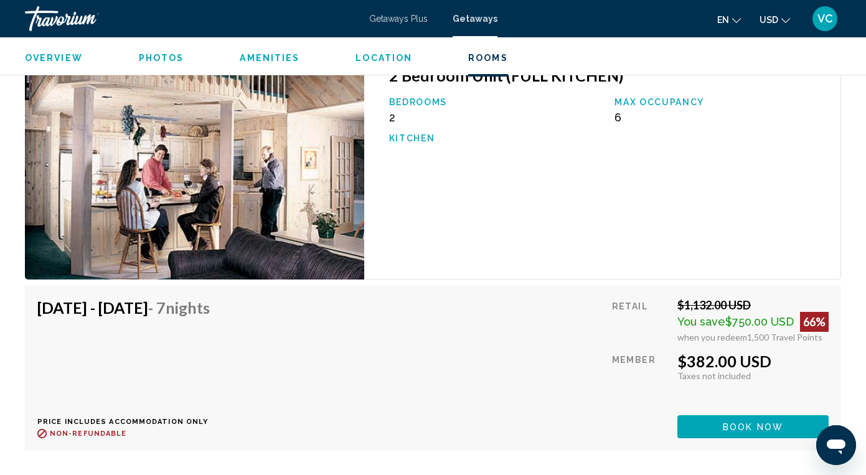
scroll to position [1909, 0]
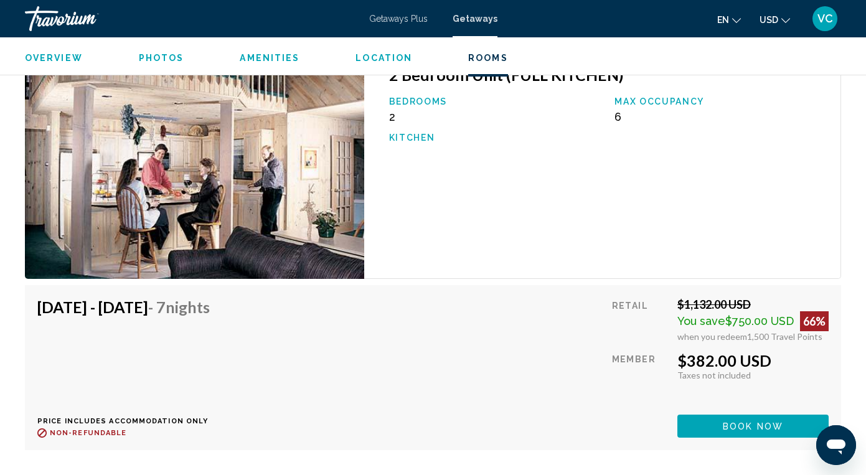
click at [262, 232] on img "Main content" at bounding box center [194, 165] width 339 height 227
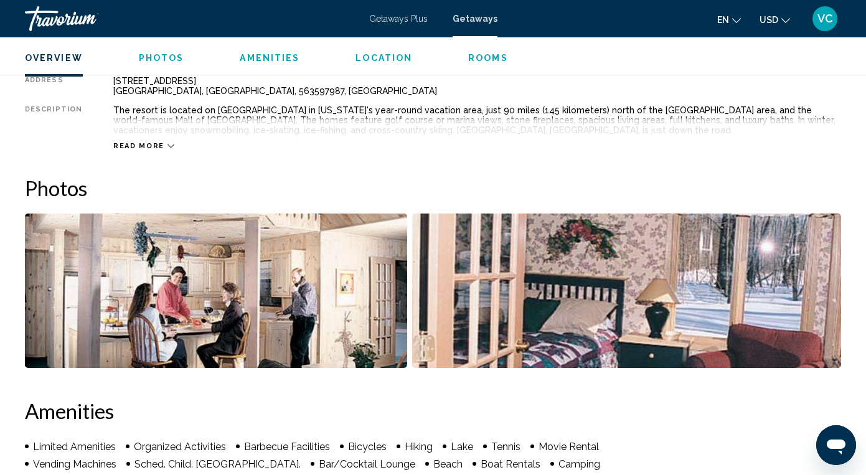
scroll to position [668, 0]
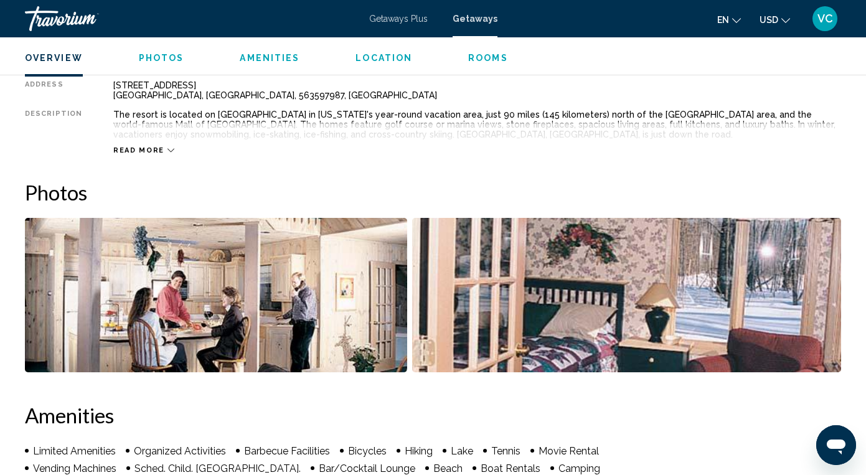
click at [156, 275] on img "Open full-screen image slider" at bounding box center [216, 295] width 382 height 154
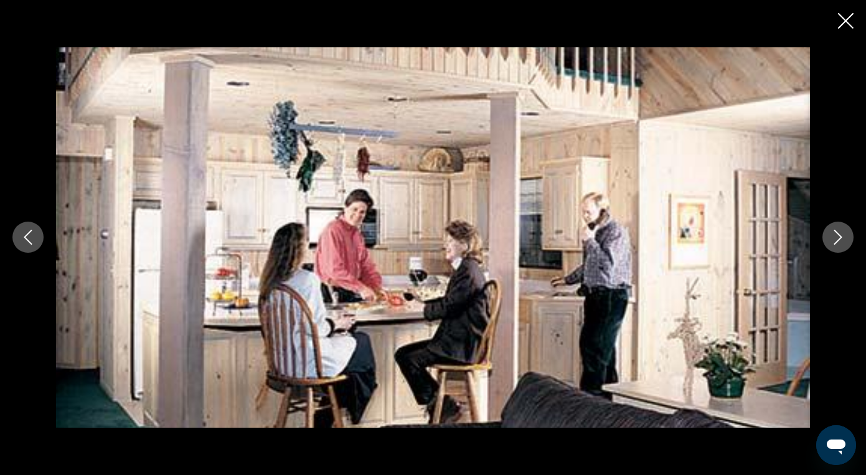
click at [823, 241] on button "Next image" at bounding box center [838, 237] width 31 height 31
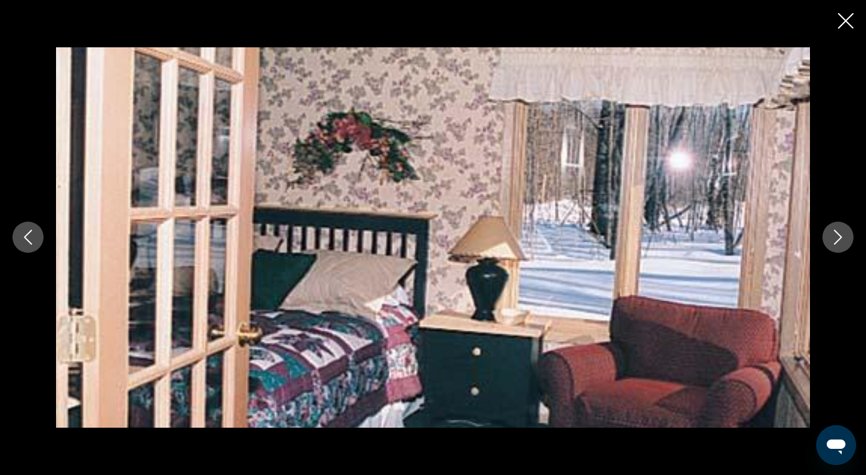
click at [823, 241] on button "Next image" at bounding box center [838, 237] width 31 height 31
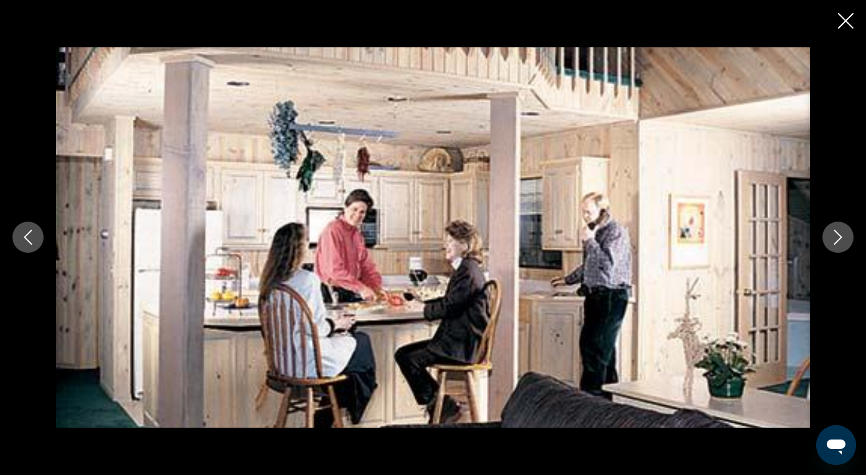
click at [823, 241] on button "Next image" at bounding box center [838, 237] width 31 height 31
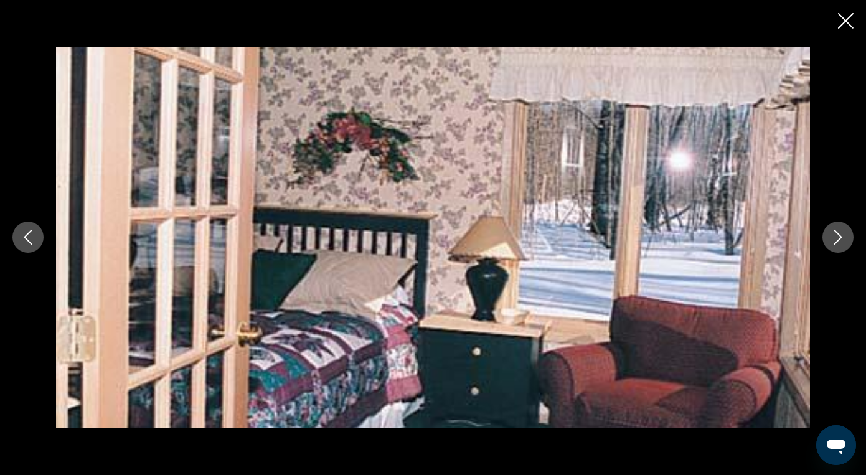
click at [823, 241] on button "Next image" at bounding box center [838, 237] width 31 height 31
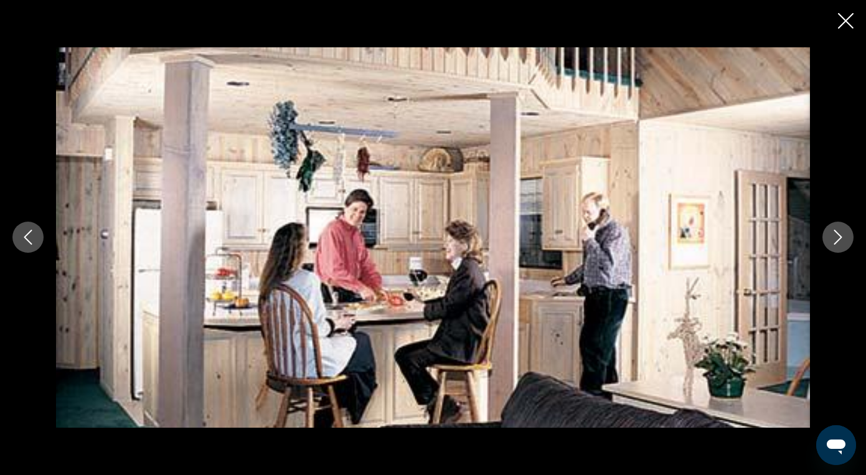
click at [847, 17] on icon "Close slideshow" at bounding box center [846, 21] width 16 height 16
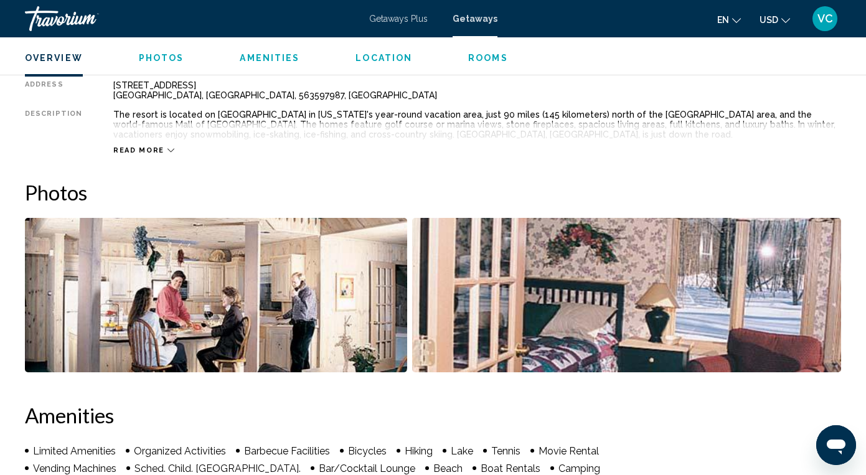
click at [250, 50] on ul "Overview Photos Amenities Location Rooms Search" at bounding box center [433, 57] width 816 height 14
click at [168, 148] on icon "Main content" at bounding box center [171, 150] width 7 height 7
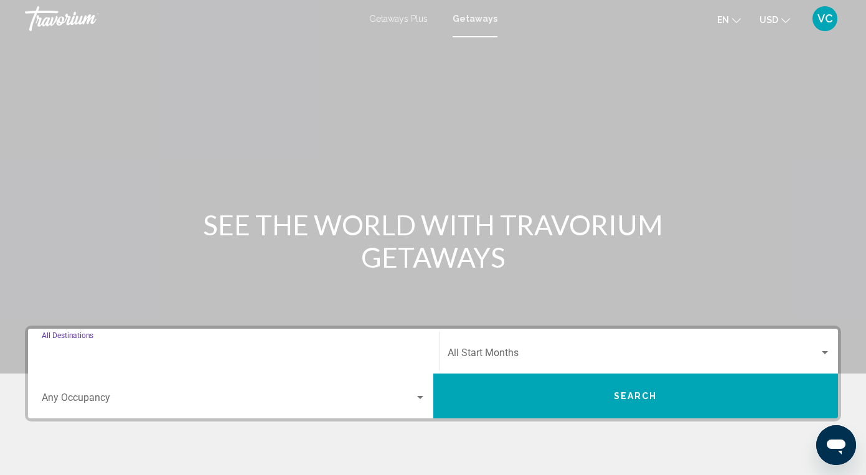
click at [86, 350] on input "Destination All Destinations" at bounding box center [234, 355] width 384 height 11
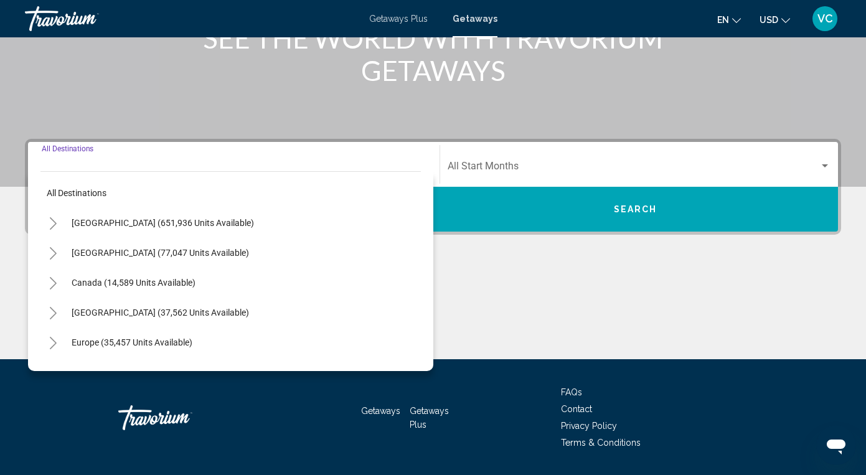
scroll to position [224, 0]
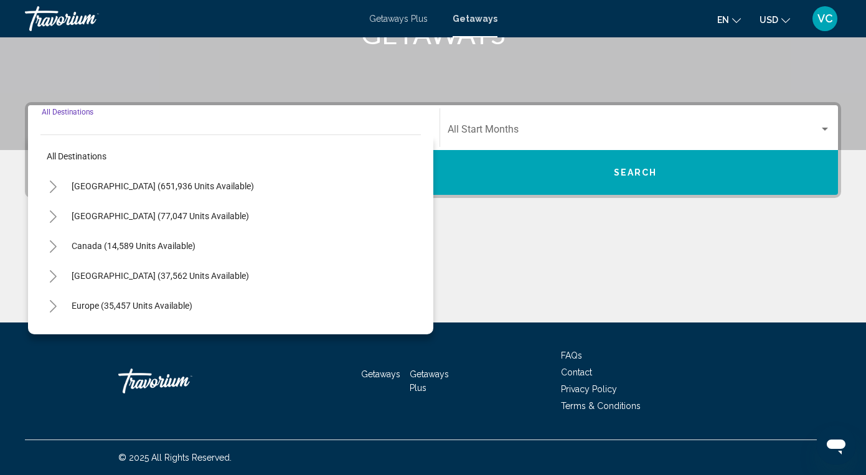
click at [51, 186] on icon "Toggle United States (651,936 units available)" at bounding box center [53, 187] width 9 height 12
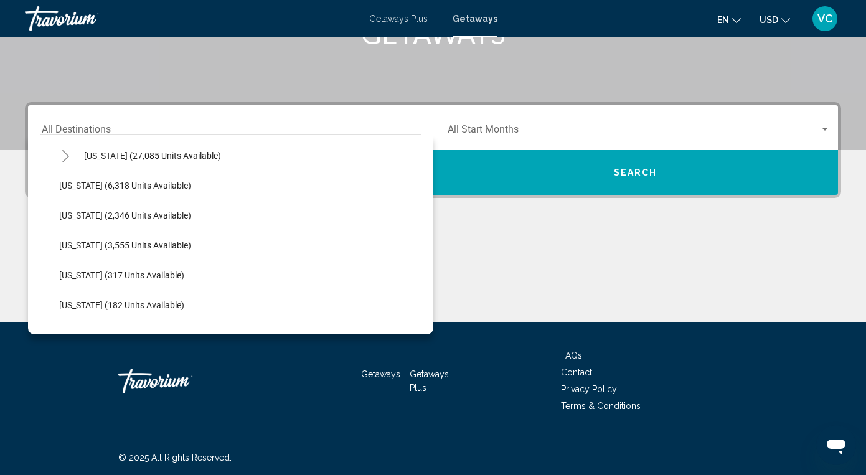
scroll to position [337, 0]
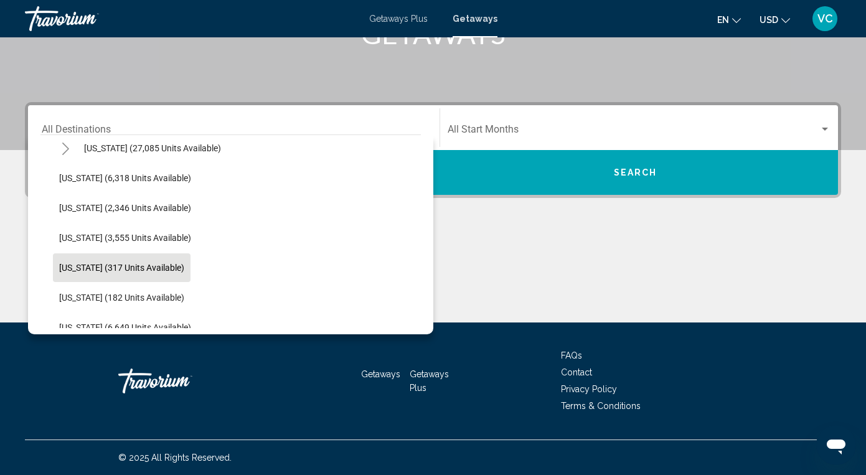
click at [111, 264] on span "[US_STATE] (317 units available)" at bounding box center [121, 268] width 125 height 10
type input "**********"
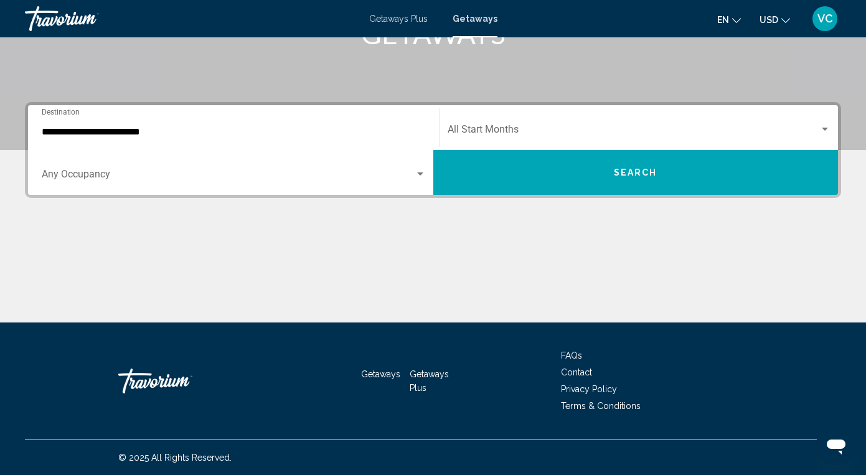
click at [140, 169] on div "Occupancy Any Occupancy" at bounding box center [234, 172] width 384 height 39
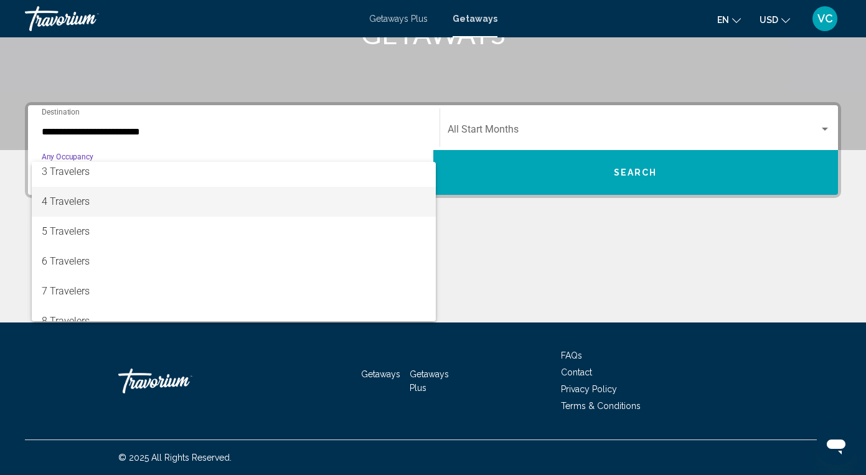
scroll to position [76, 0]
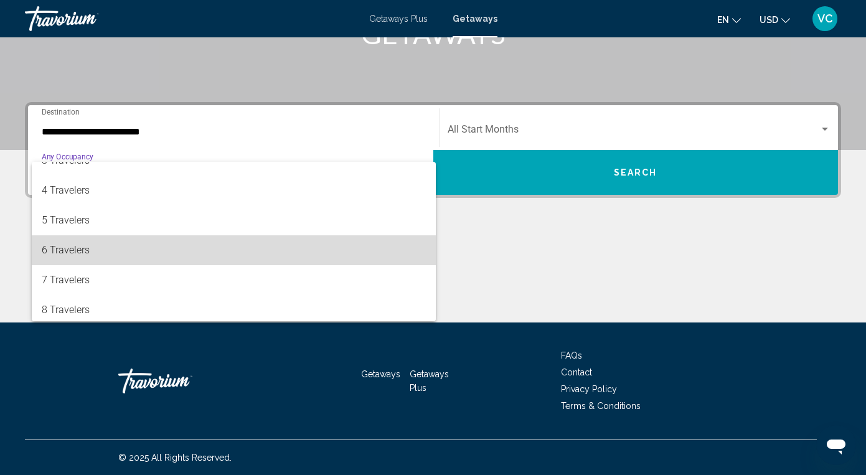
click at [116, 256] on span "6 Travelers" at bounding box center [234, 250] width 384 height 30
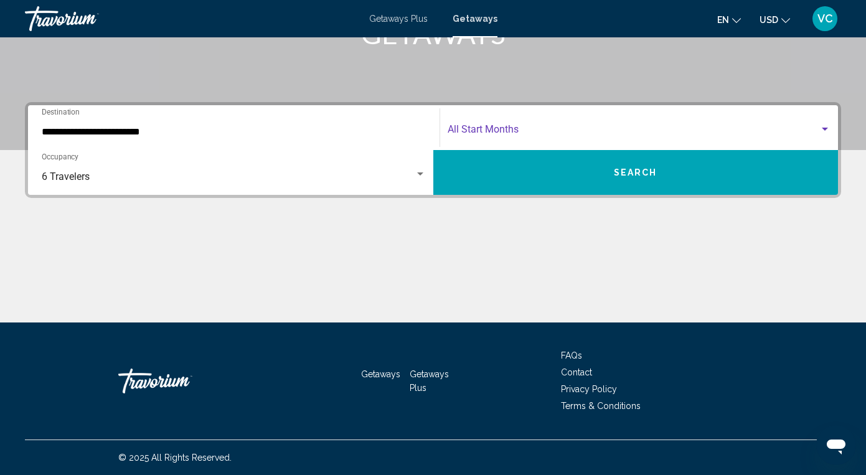
click at [515, 130] on span "Search widget" at bounding box center [634, 131] width 372 height 11
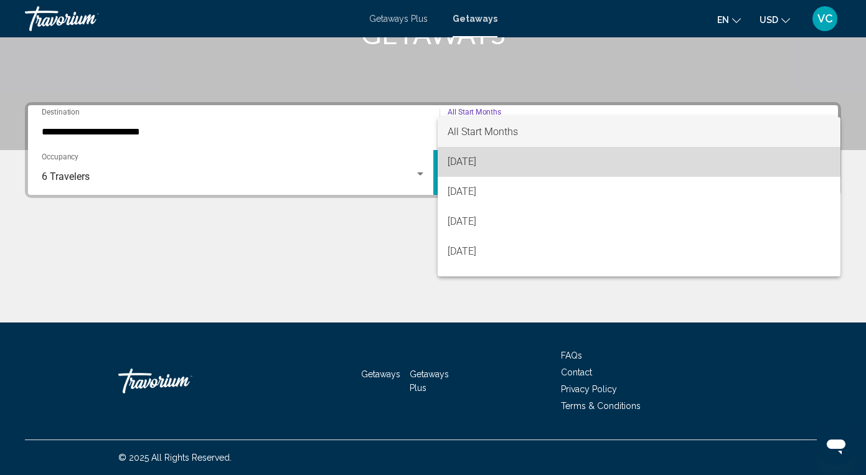
click at [494, 164] on span "[DATE]" at bounding box center [640, 162] width 384 height 30
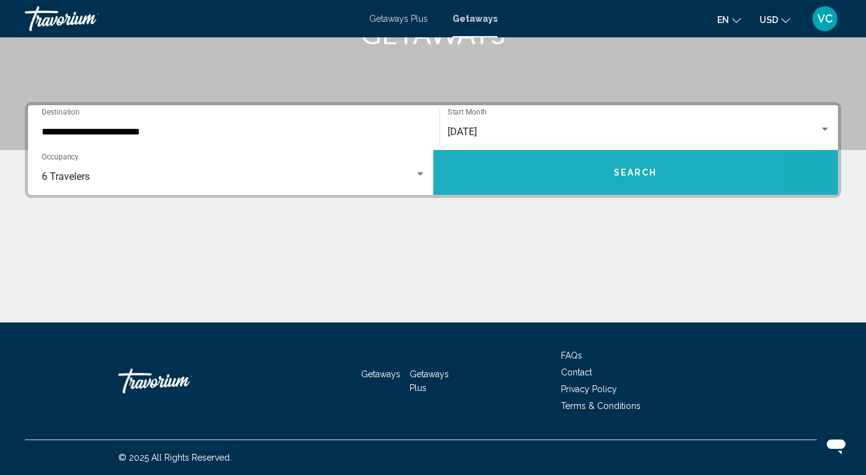
click at [494, 164] on button "Search" at bounding box center [635, 172] width 405 height 45
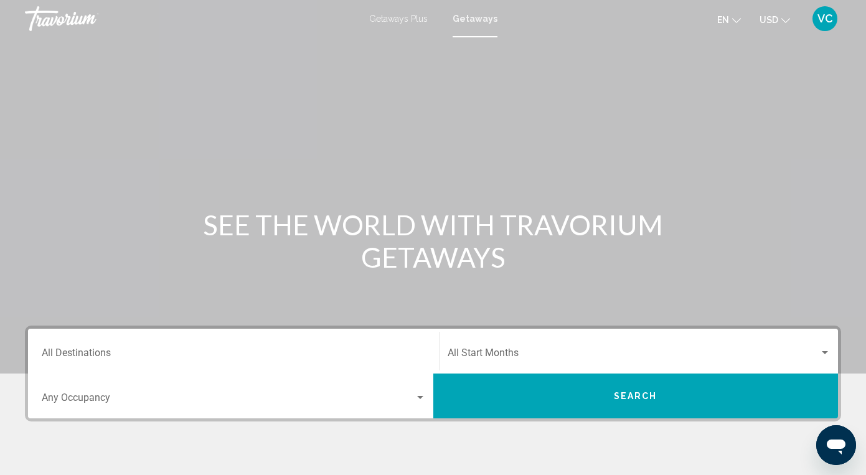
click at [90, 341] on div "Destination All Destinations" at bounding box center [234, 351] width 384 height 39
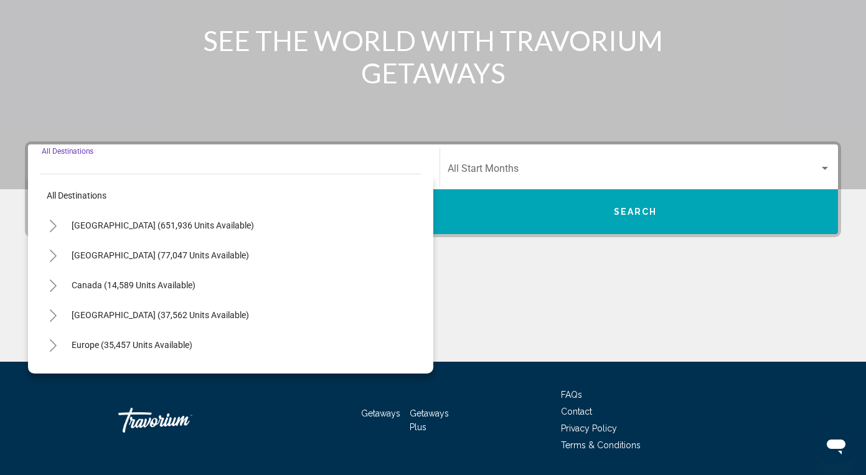
scroll to position [224, 0]
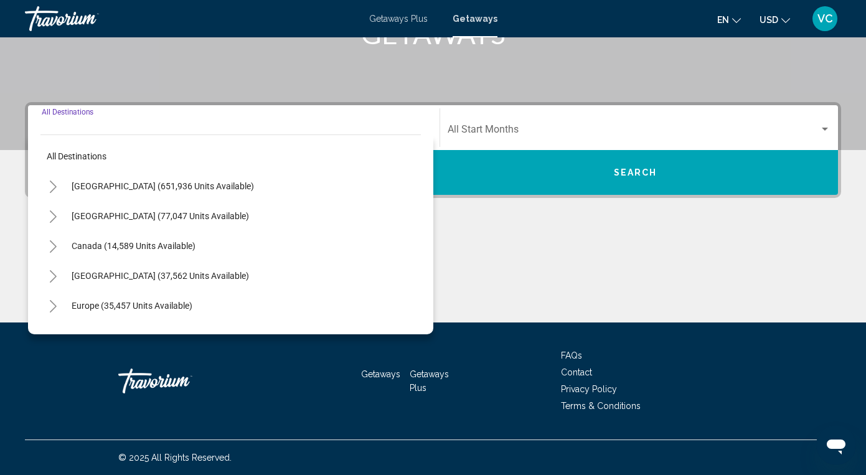
click at [52, 179] on button "Toggle United States (651,936 units available)" at bounding box center [52, 186] width 25 height 25
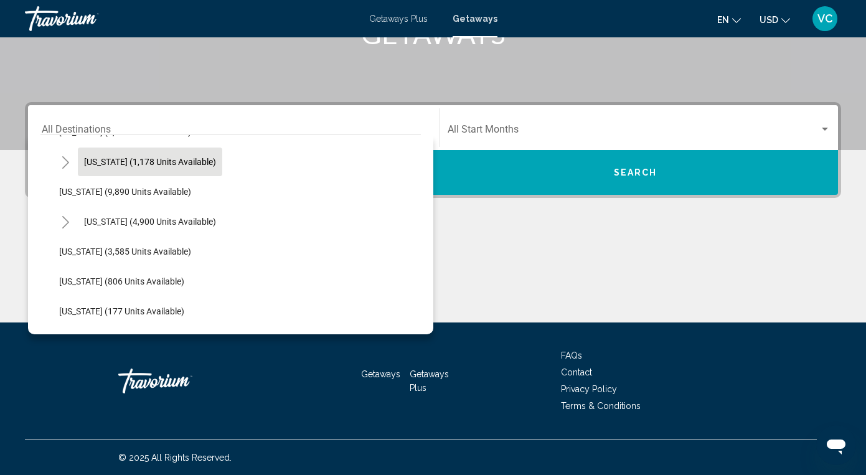
scroll to position [536, 0]
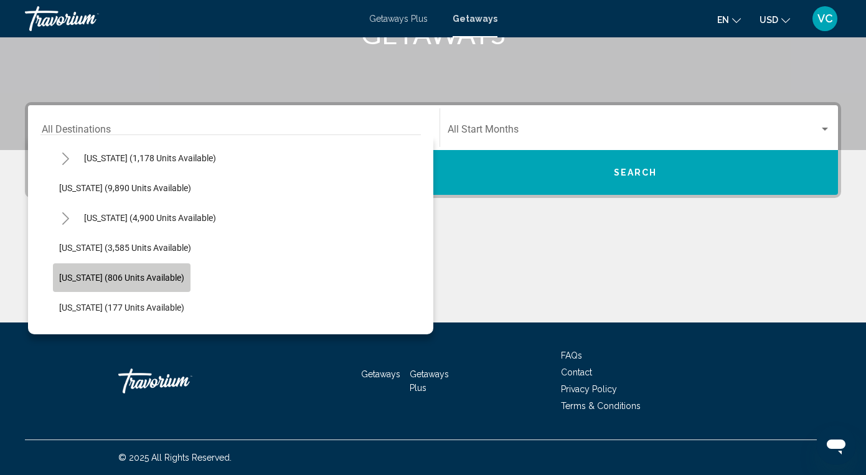
click at [125, 276] on span "[US_STATE] (806 units available)" at bounding box center [121, 278] width 125 height 10
type input "**********"
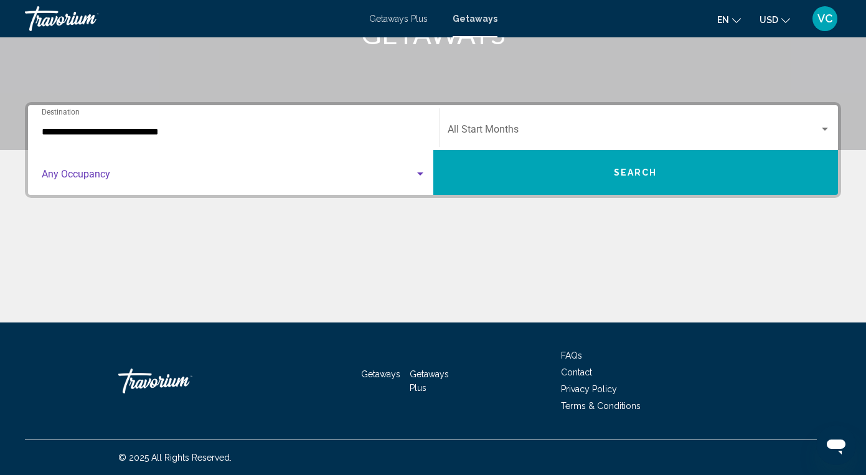
click at [66, 175] on span "Search widget" at bounding box center [228, 176] width 373 height 11
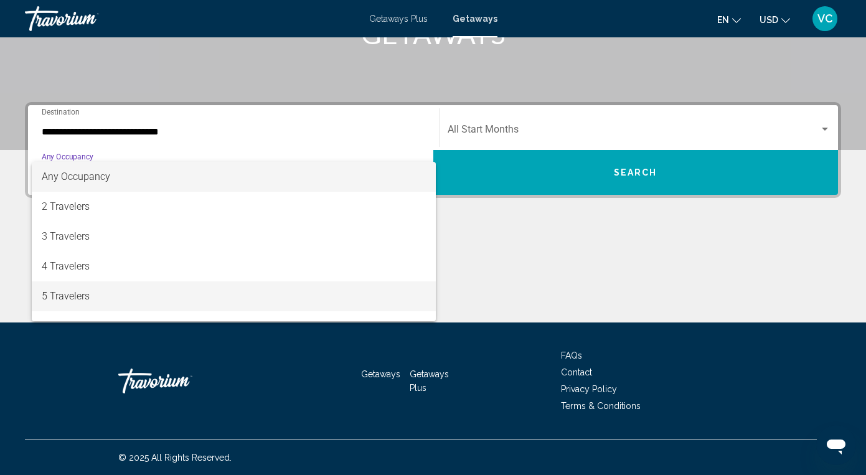
click at [77, 298] on span "5 Travelers" at bounding box center [234, 296] width 384 height 30
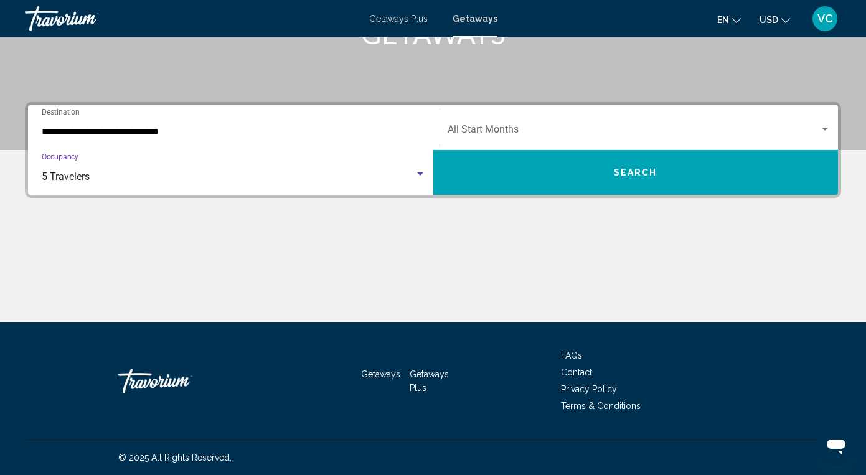
click at [499, 133] on span "Search widget" at bounding box center [634, 131] width 372 height 11
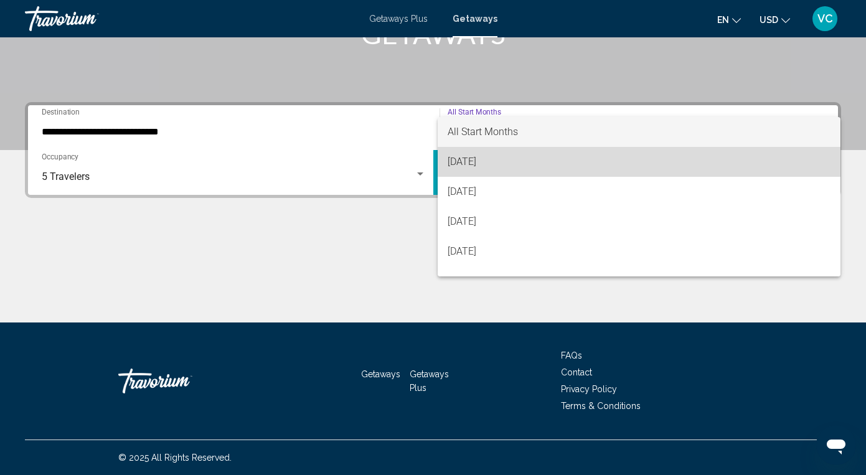
click at [491, 156] on span "[DATE]" at bounding box center [640, 162] width 384 height 30
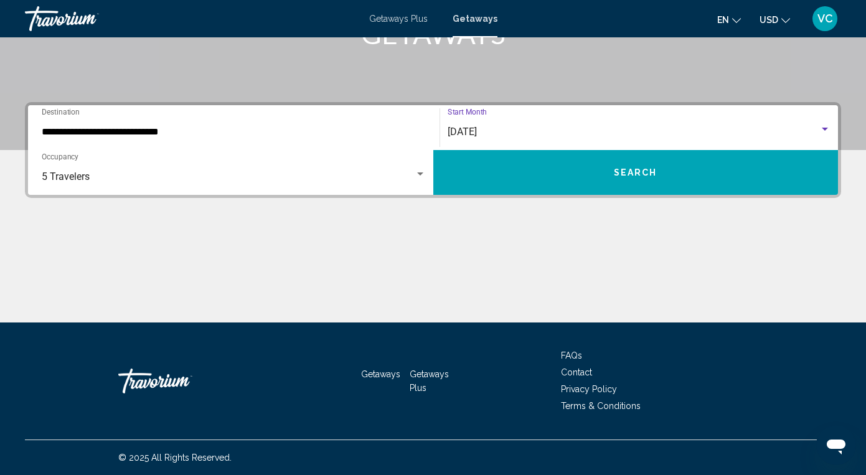
click at [496, 168] on button "Search" at bounding box center [635, 172] width 405 height 45
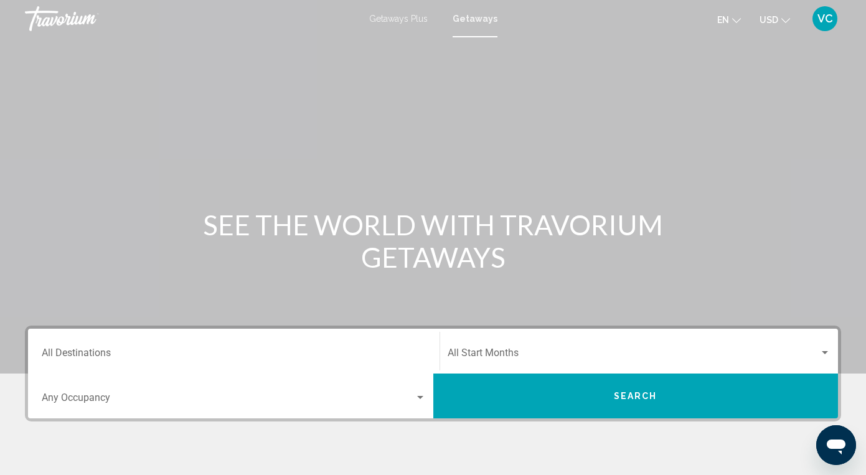
click at [86, 348] on div "Destination All Destinations" at bounding box center [234, 351] width 384 height 39
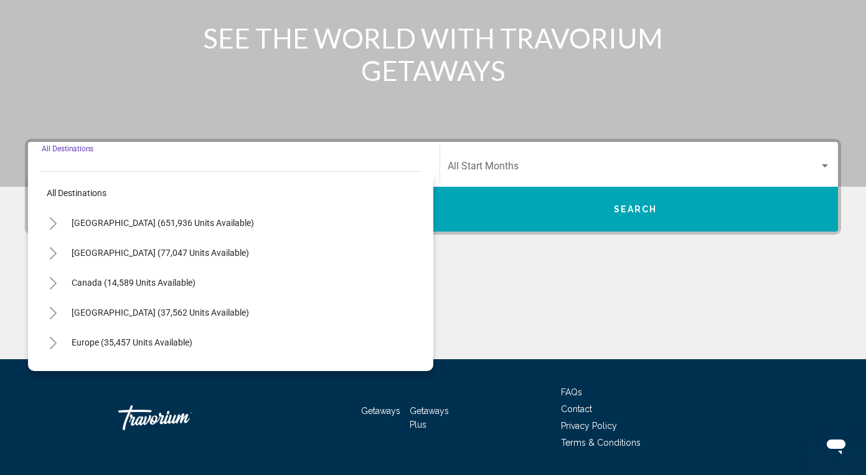
scroll to position [224, 0]
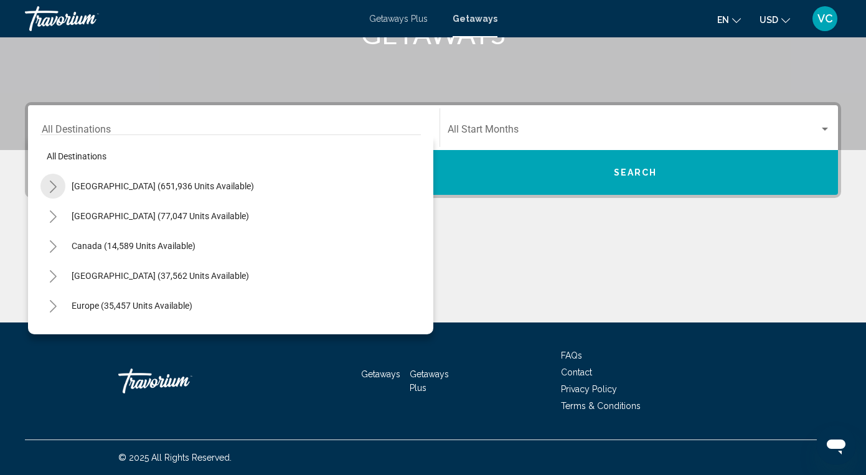
click at [54, 187] on icon "Toggle United States (651,936 units available)" at bounding box center [53, 187] width 9 height 12
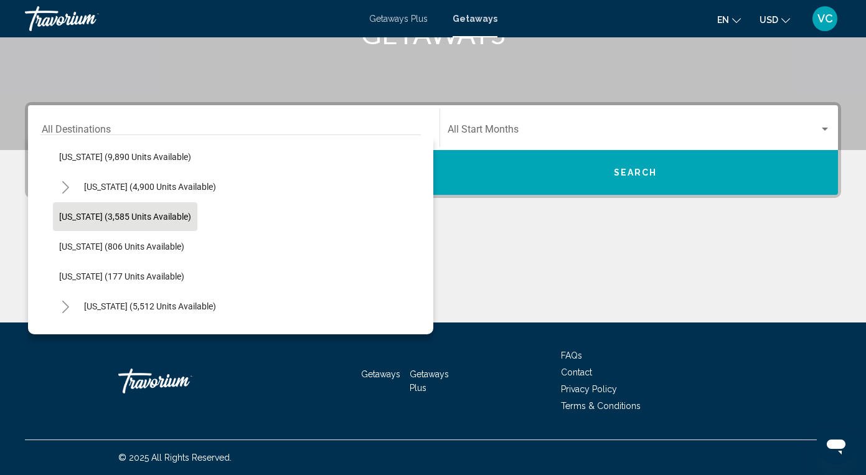
scroll to position [573, 0]
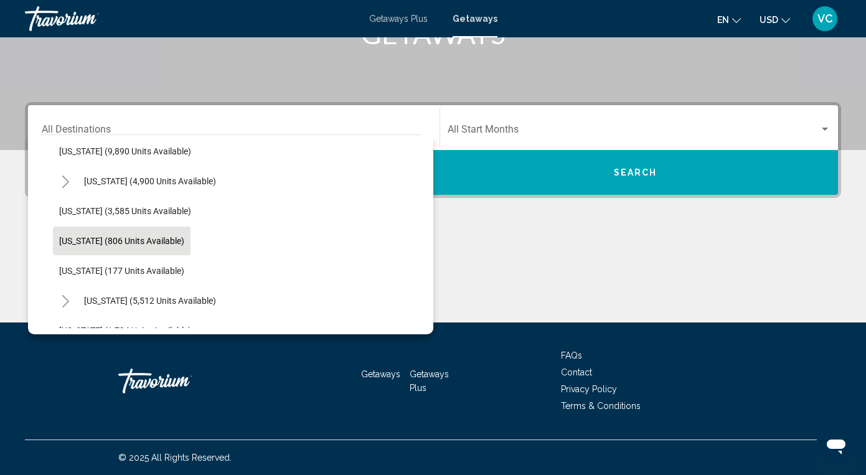
click at [108, 240] on span "[US_STATE] (806 units available)" at bounding box center [121, 241] width 125 height 10
type input "**********"
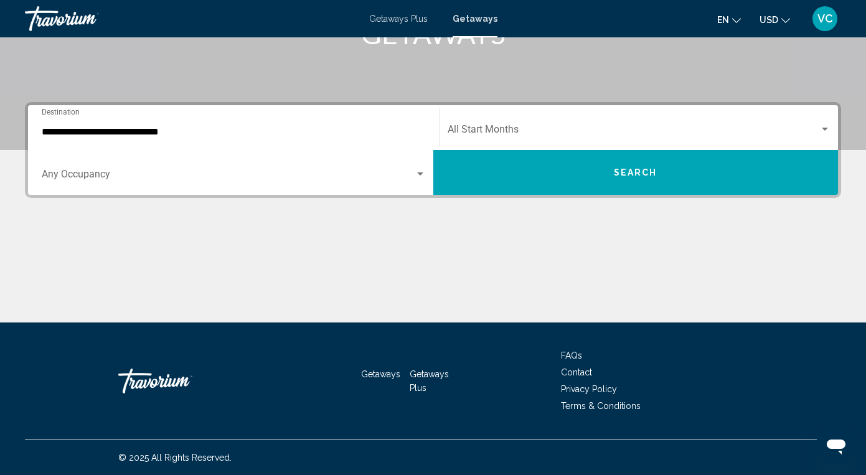
click at [512, 120] on div "Start Month All Start Months" at bounding box center [640, 127] width 384 height 39
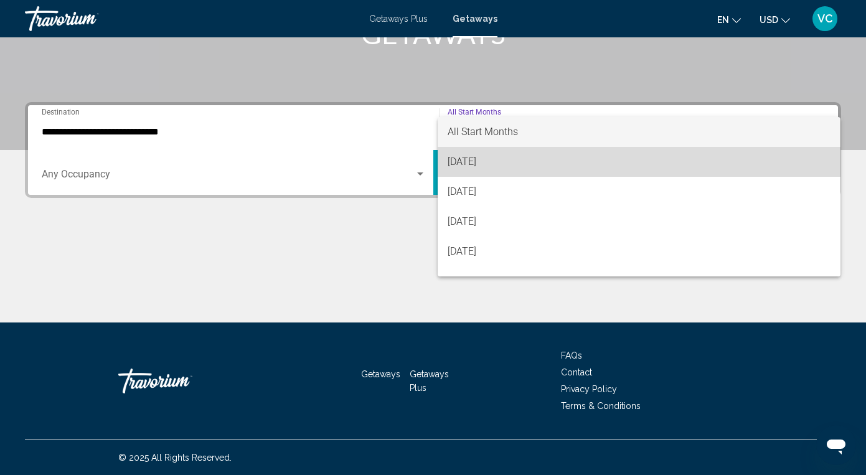
click at [489, 166] on span "[DATE]" at bounding box center [640, 162] width 384 height 30
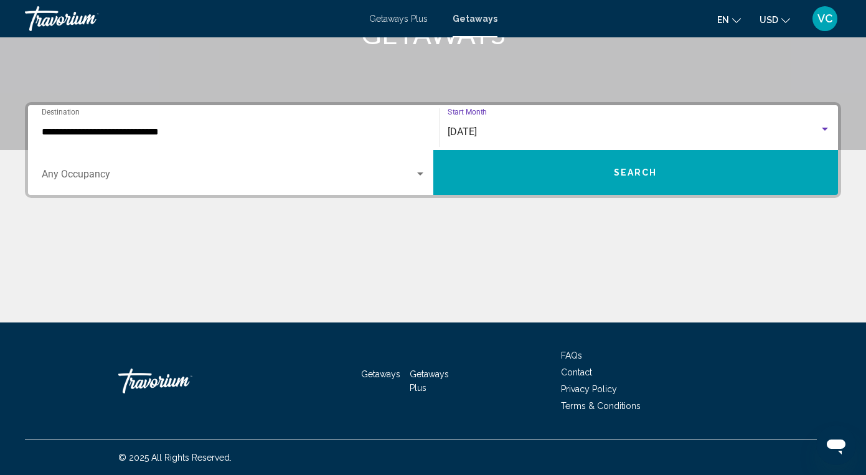
click at [489, 166] on button "Search" at bounding box center [635, 172] width 405 height 45
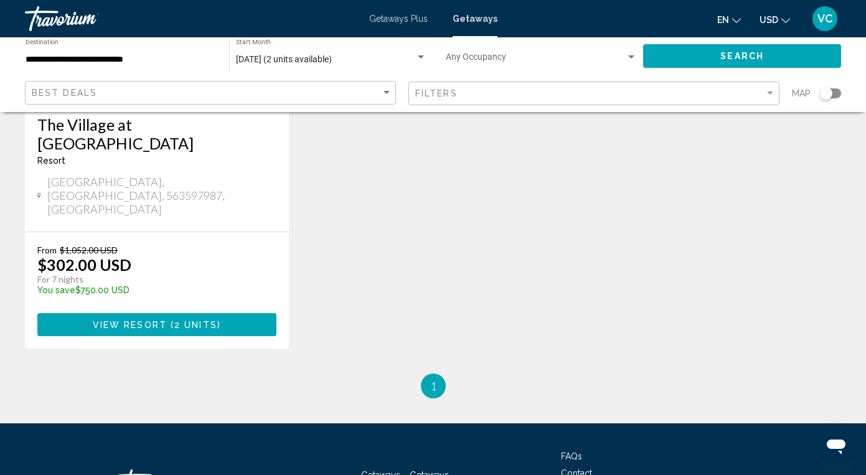
scroll to position [262, 0]
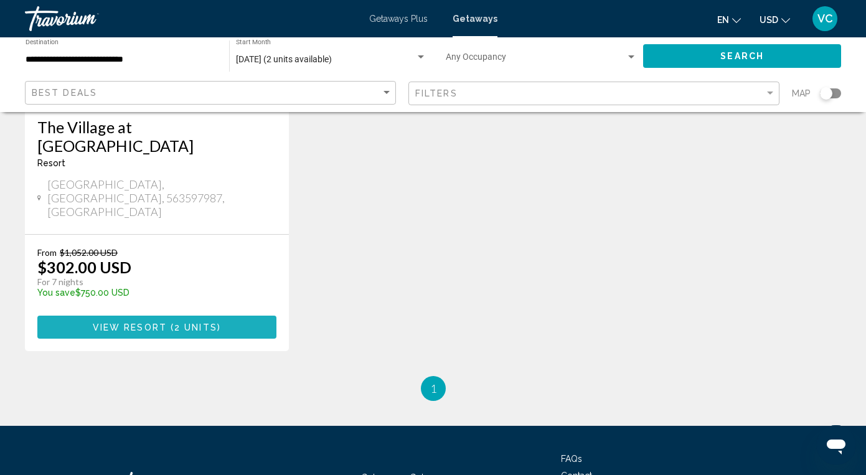
click at [136, 323] on span "View Resort" at bounding box center [130, 328] width 74 height 10
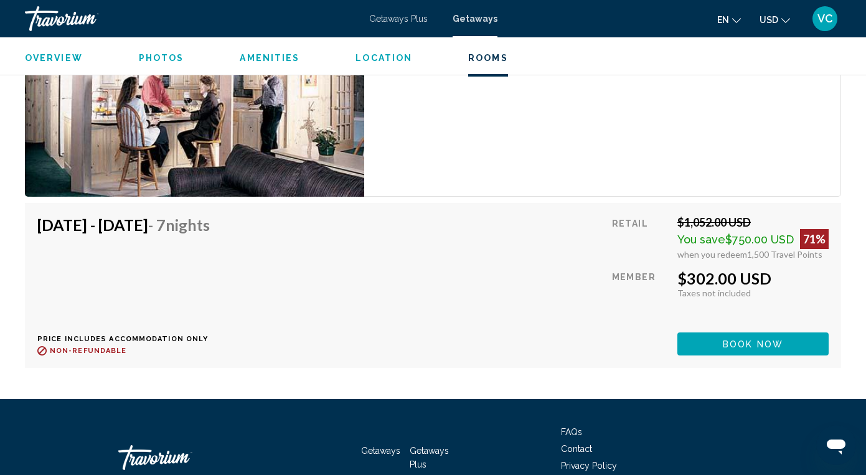
scroll to position [2556, 0]
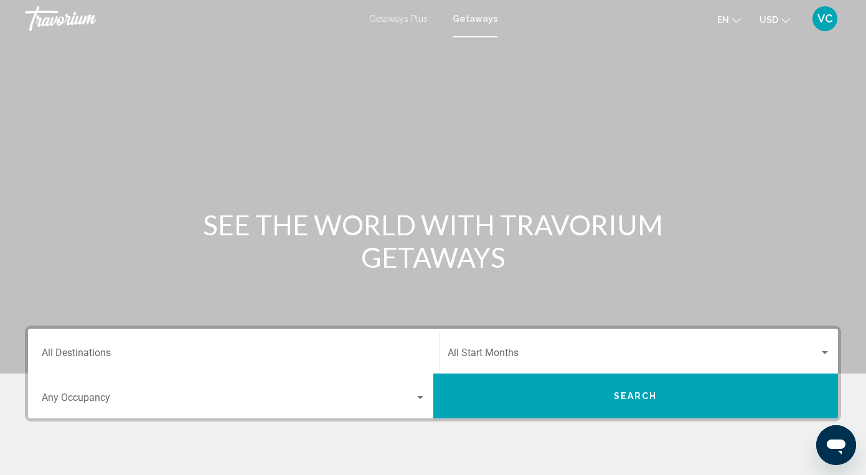
click at [75, 351] on input "Destination All Destinations" at bounding box center [234, 355] width 384 height 11
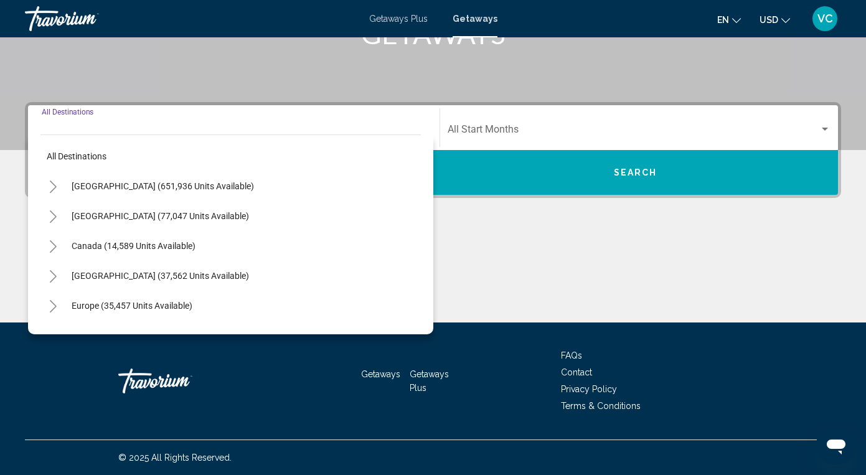
click at [51, 181] on icon "Toggle United States (651,936 units available)" at bounding box center [53, 187] width 9 height 12
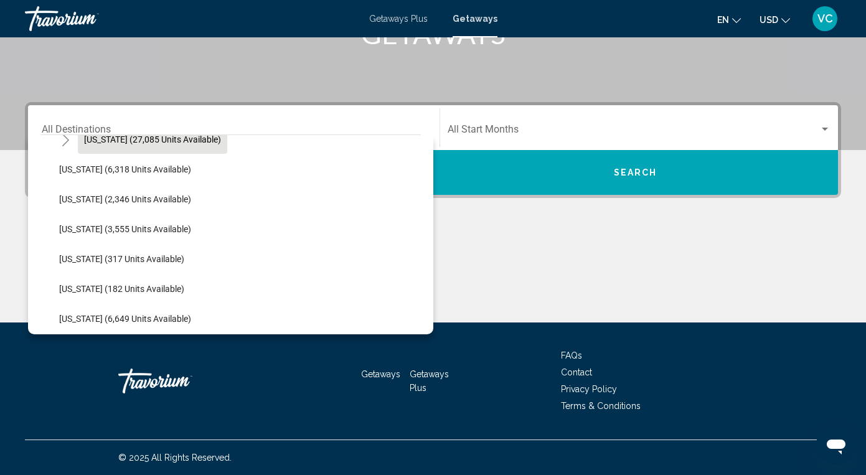
scroll to position [348, 0]
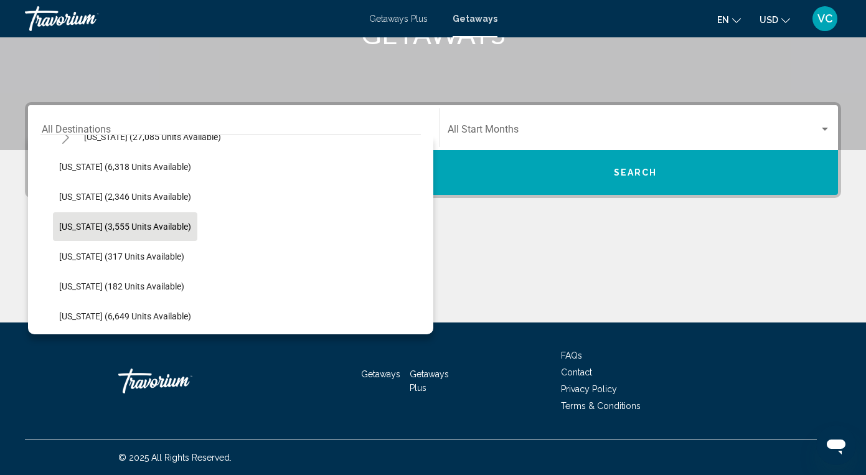
click at [116, 221] on button "[US_STATE] (3,555 units available)" at bounding box center [125, 226] width 144 height 29
type input "**********"
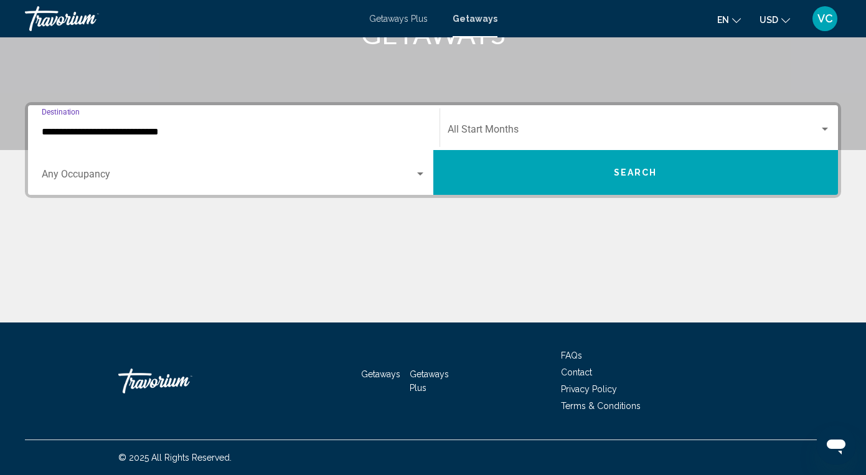
click at [108, 171] on span "Search widget" at bounding box center [228, 176] width 373 height 11
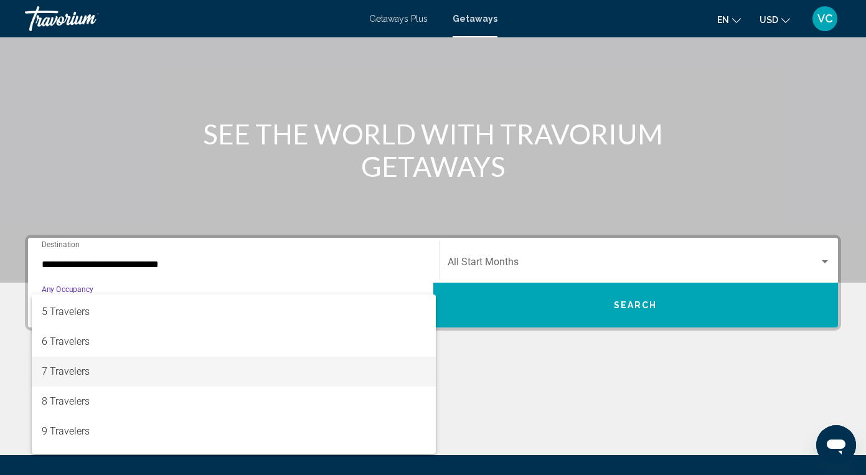
scroll to position [119, 0]
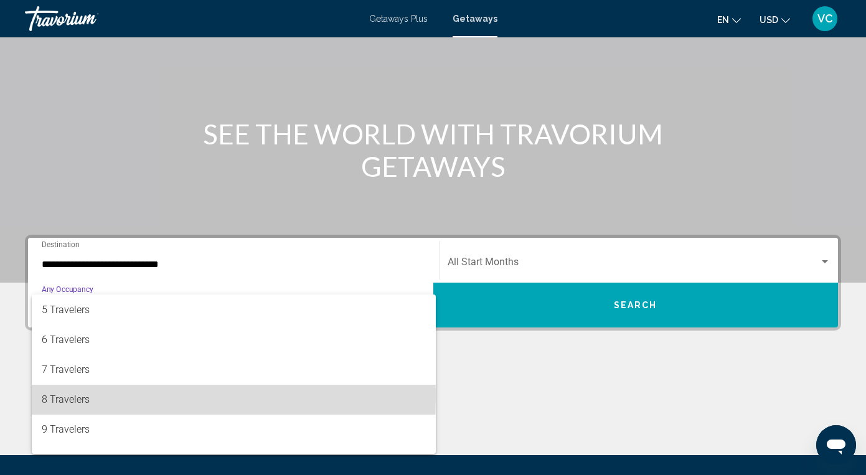
click at [92, 395] on span "8 Travelers" at bounding box center [234, 400] width 384 height 30
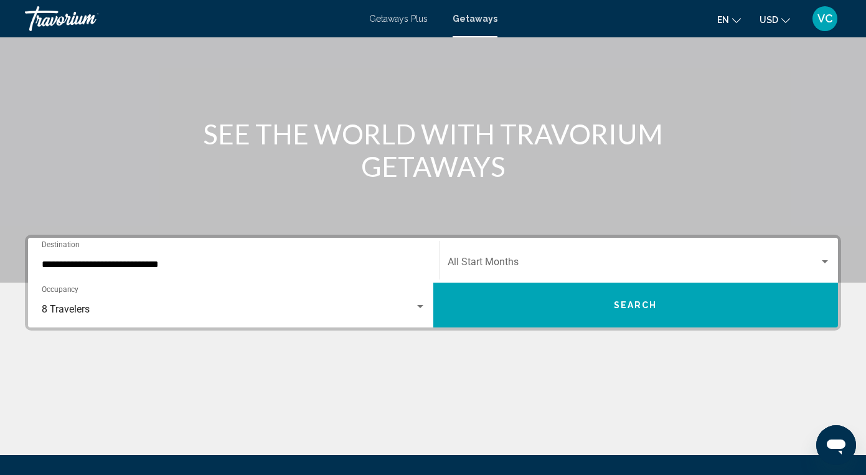
click at [506, 257] on div "Start Month All Start Months" at bounding box center [640, 260] width 384 height 39
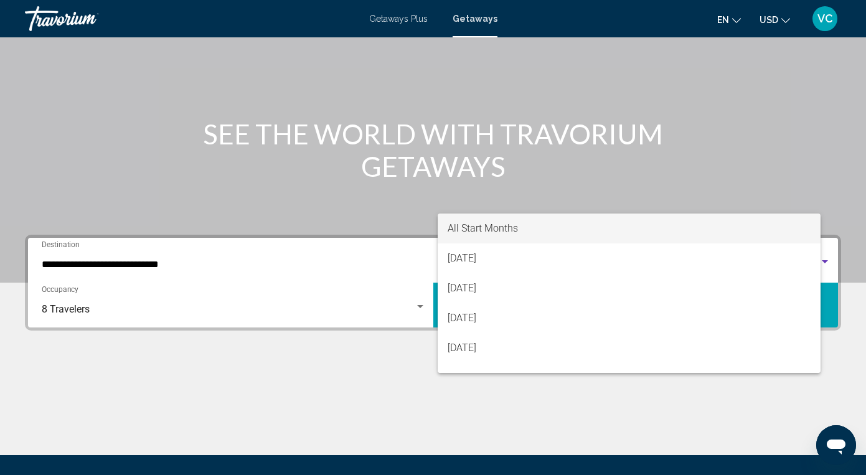
scroll to position [224, 0]
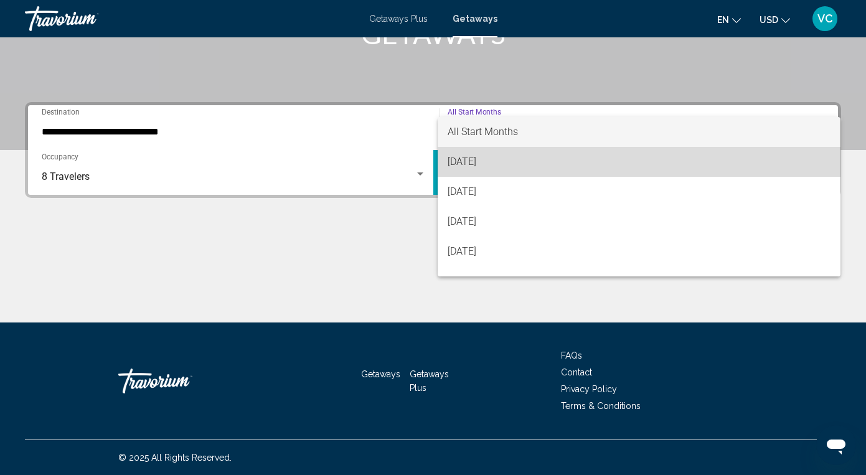
click at [490, 162] on span "[DATE]" at bounding box center [640, 162] width 384 height 30
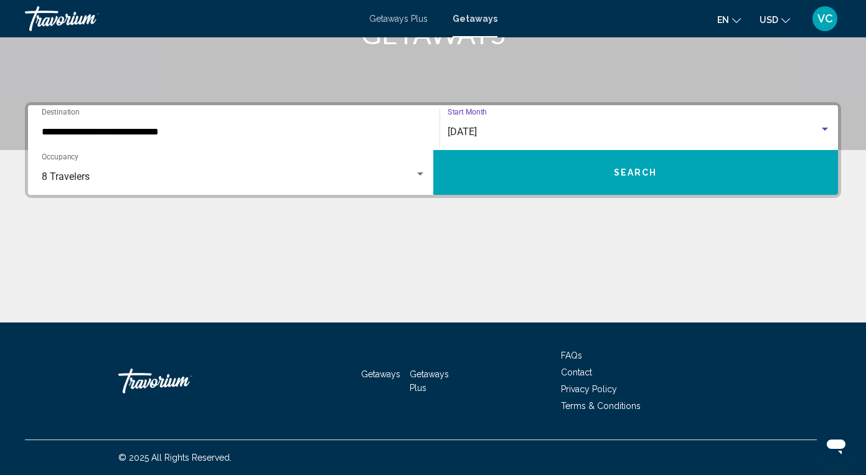
click at [490, 163] on button "Search" at bounding box center [635, 172] width 405 height 45
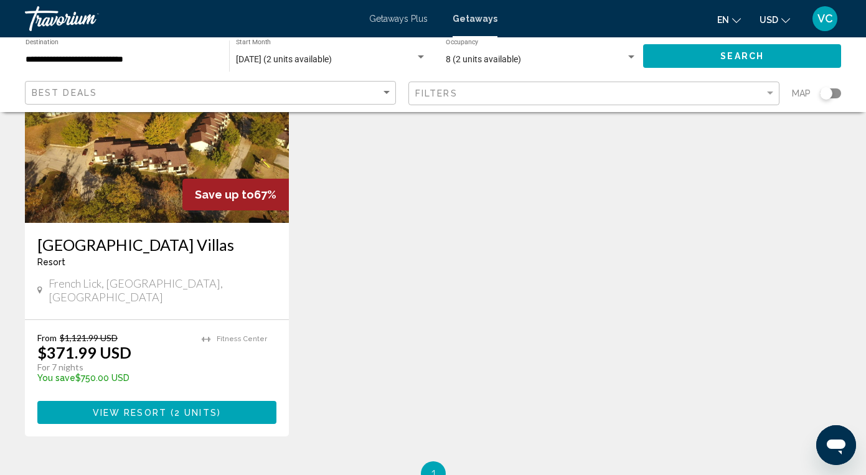
scroll to position [147, 0]
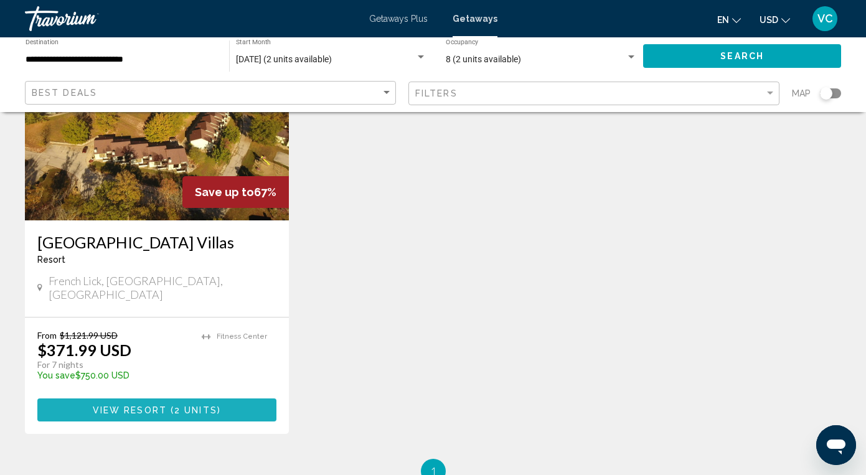
click at [183, 405] on span "2 units" at bounding box center [195, 410] width 43 height 10
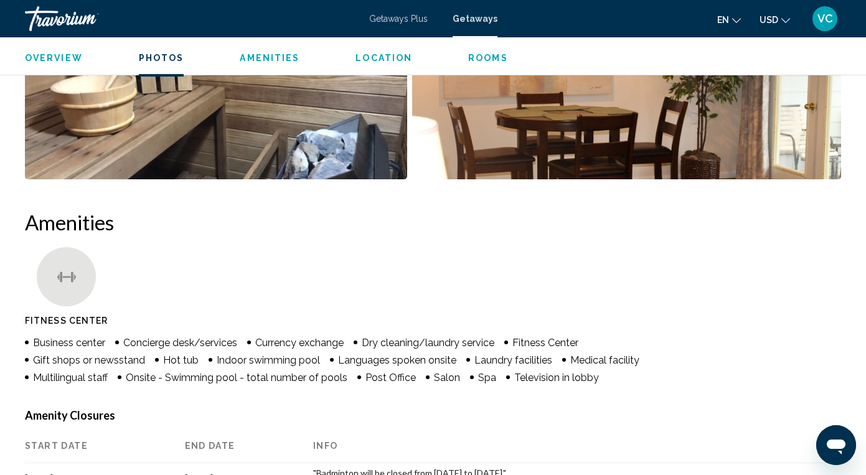
scroll to position [1004, 0]
